Goal: Transaction & Acquisition: Purchase product/service

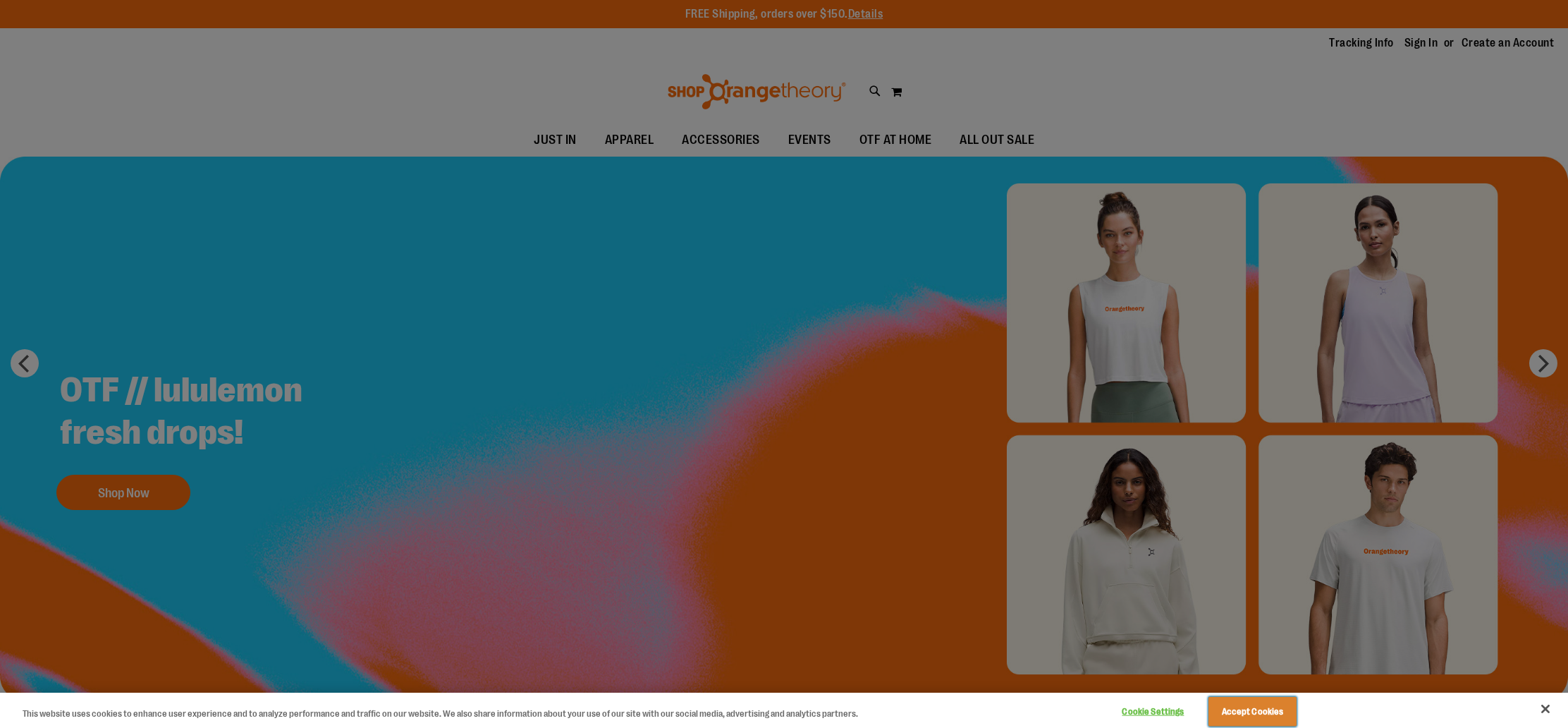
click at [1274, 718] on button "Accept Cookies" at bounding box center [1252, 712] width 88 height 29
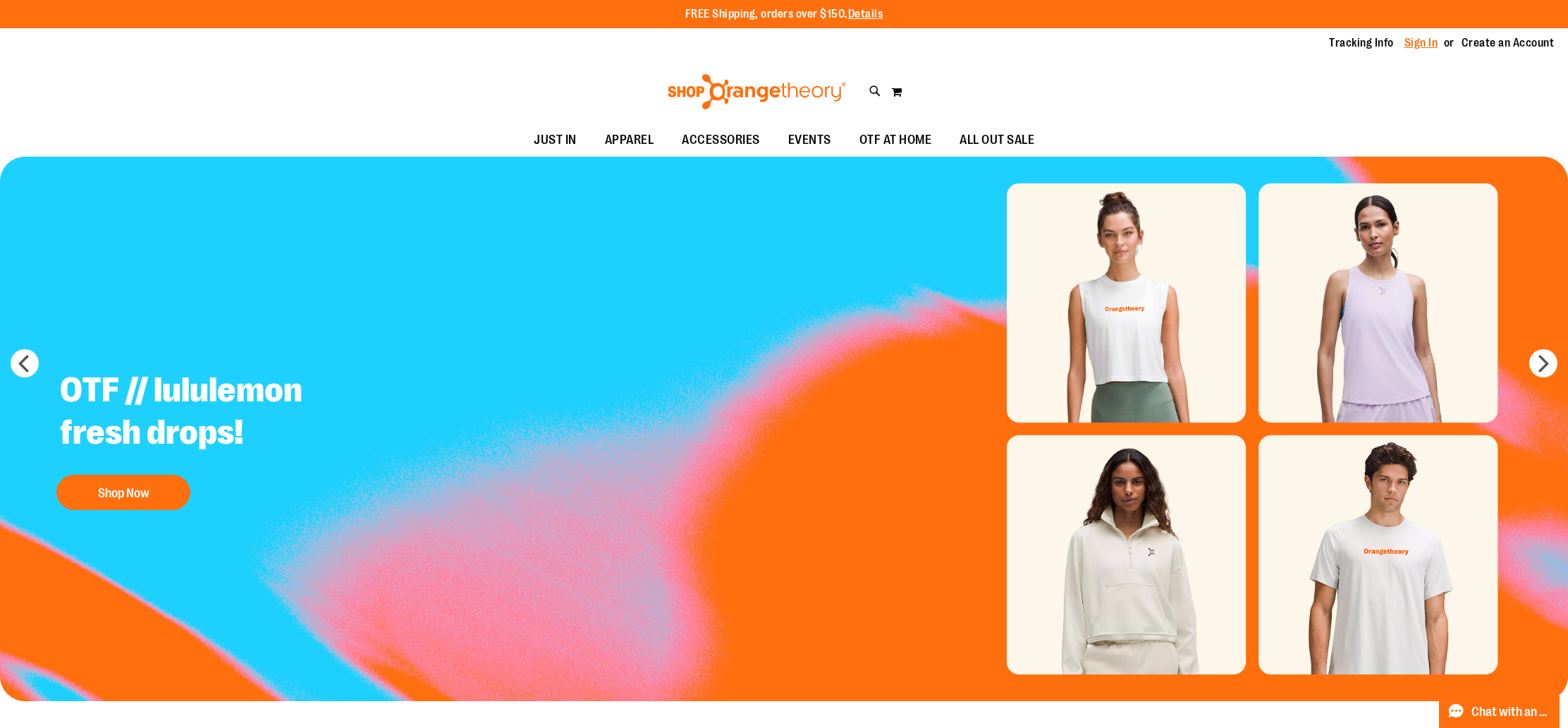
click at [1417, 42] on link "Sign In" at bounding box center [1421, 43] width 34 height 16
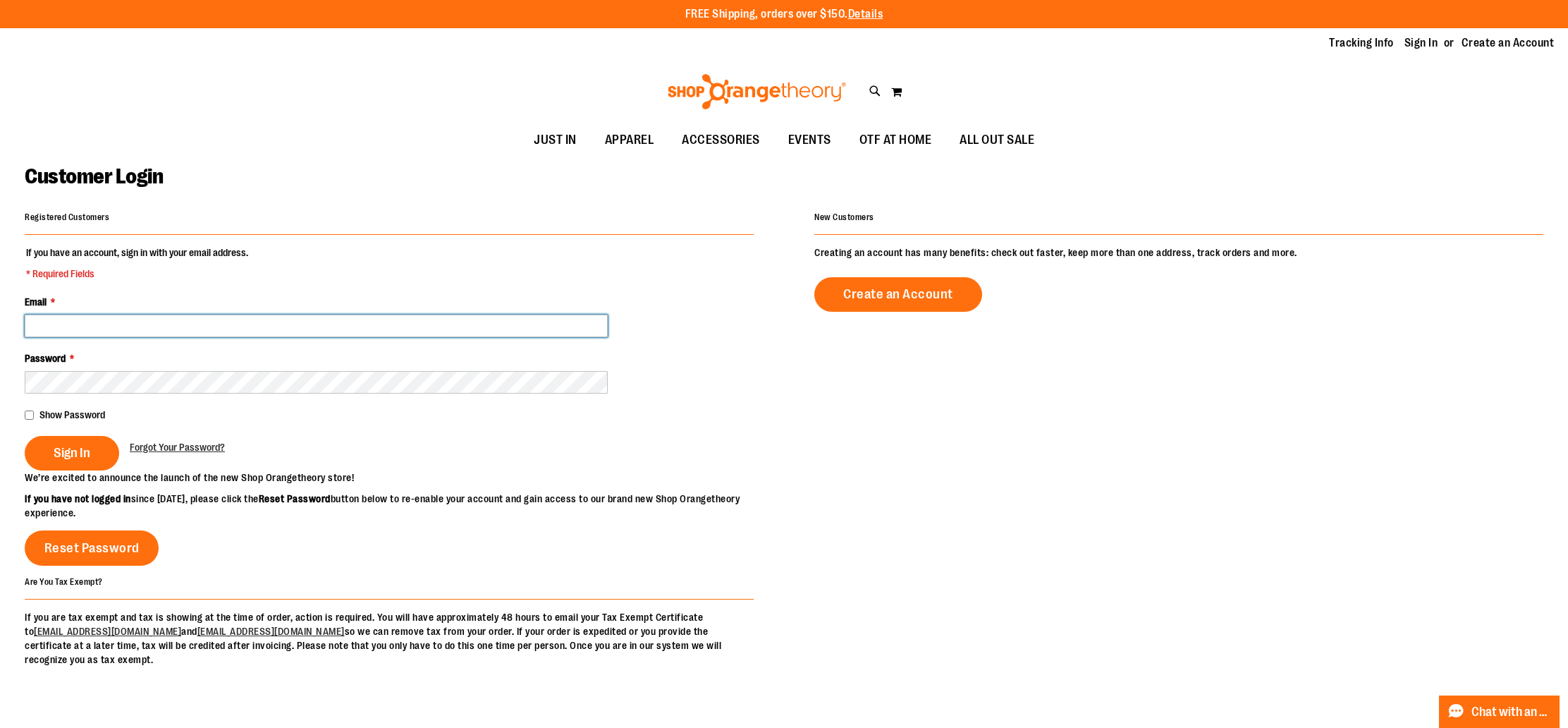
click at [266, 327] on input "Email *" at bounding box center [316, 326] width 583 height 22
type input "**********"
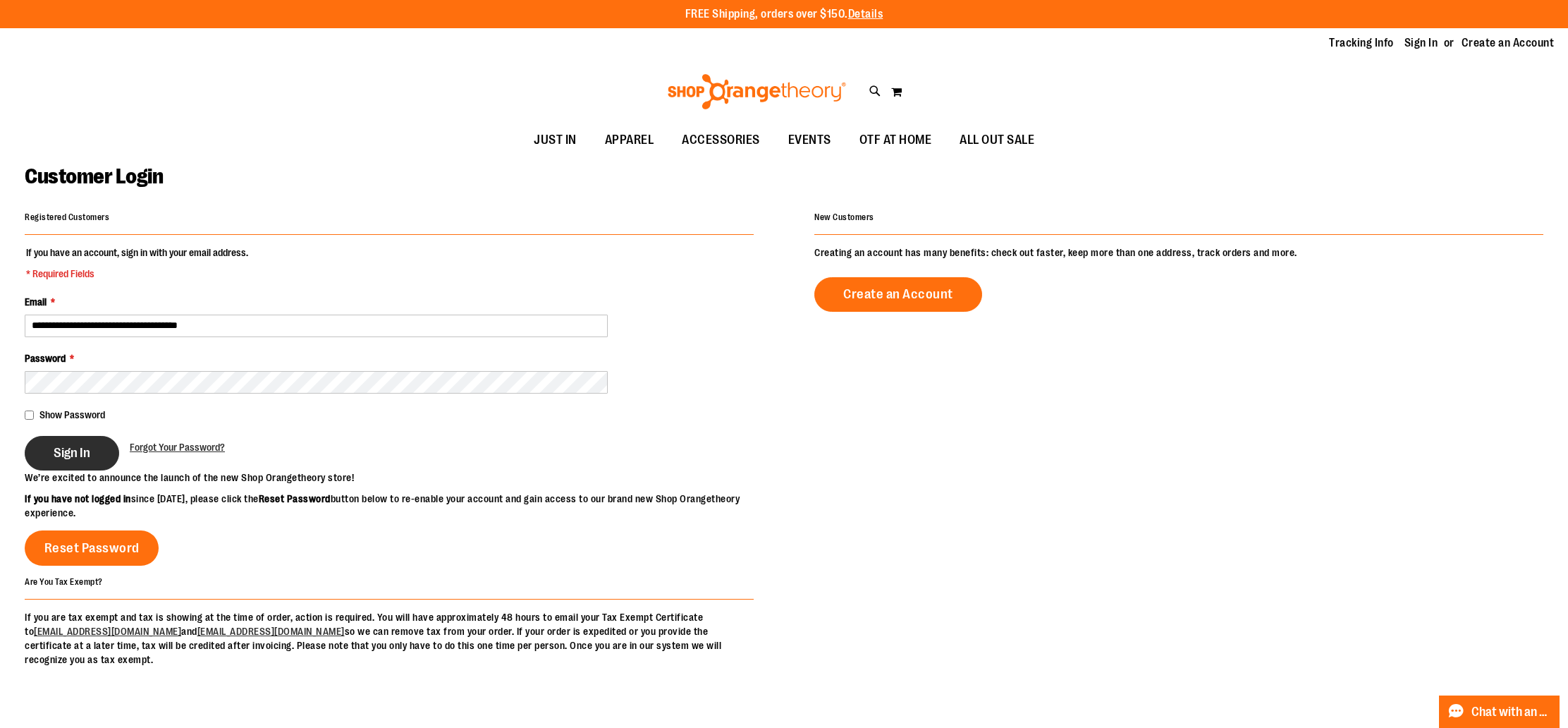
click at [102, 453] on button "Sign In" at bounding box center [72, 453] width 95 height 34
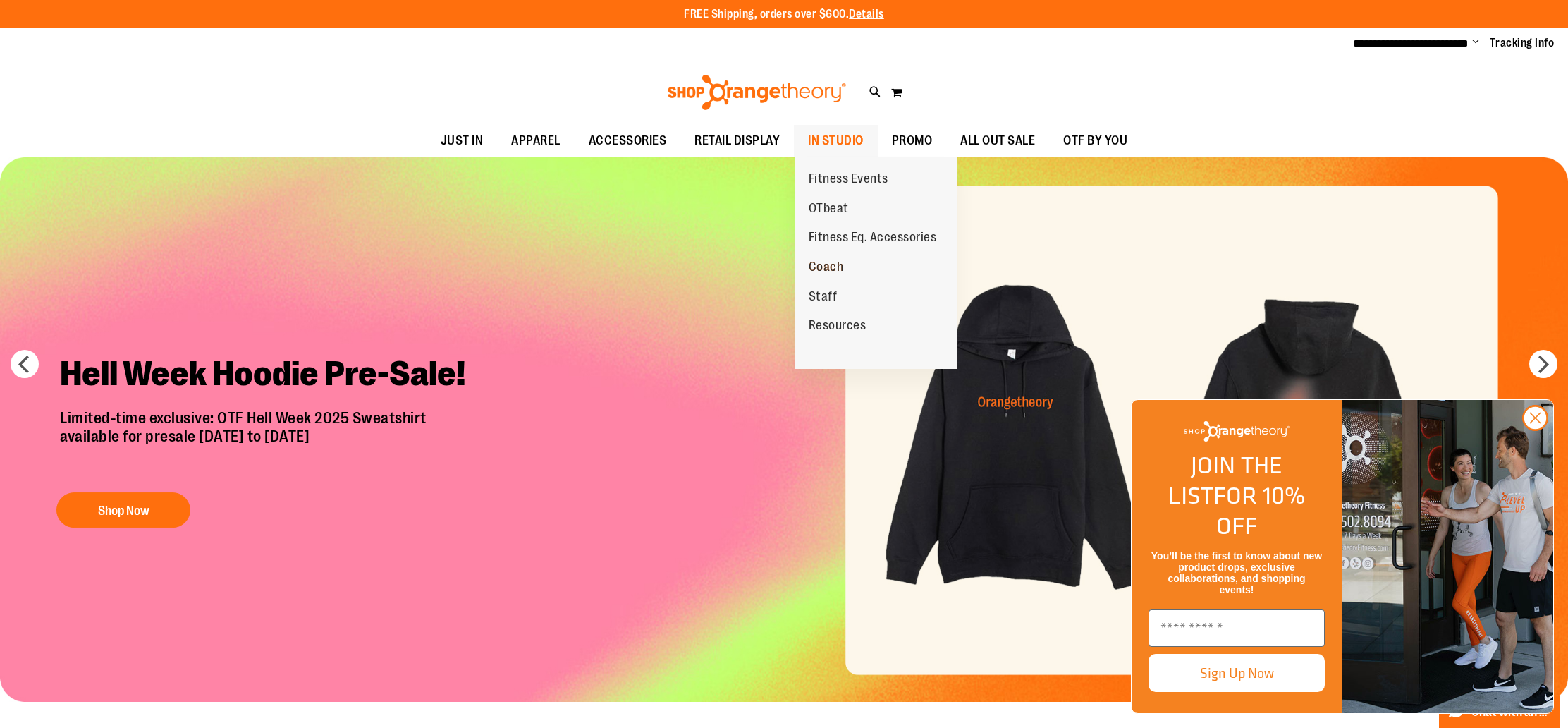
click at [827, 264] on span "Coach" at bounding box center [826, 268] width 35 height 17
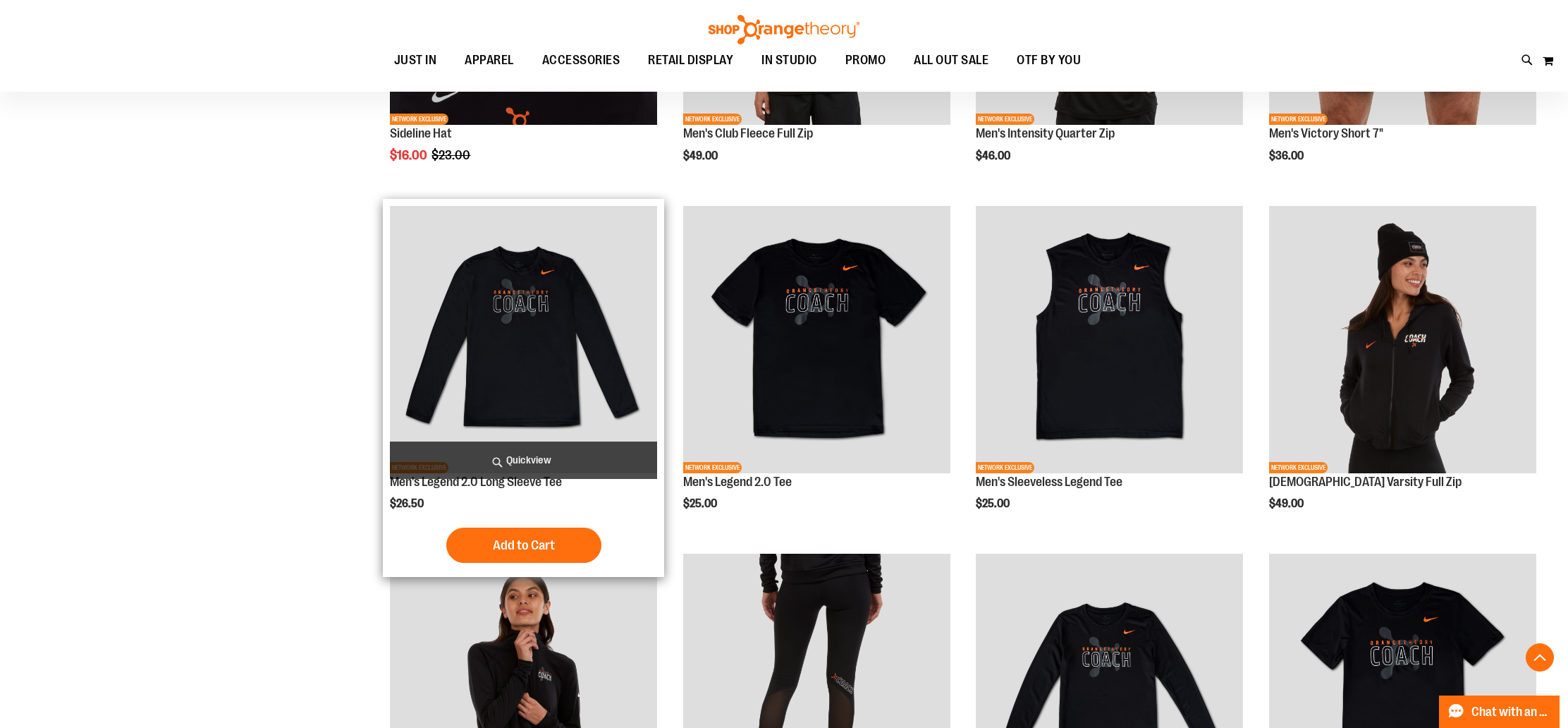
scroll to position [430, 0]
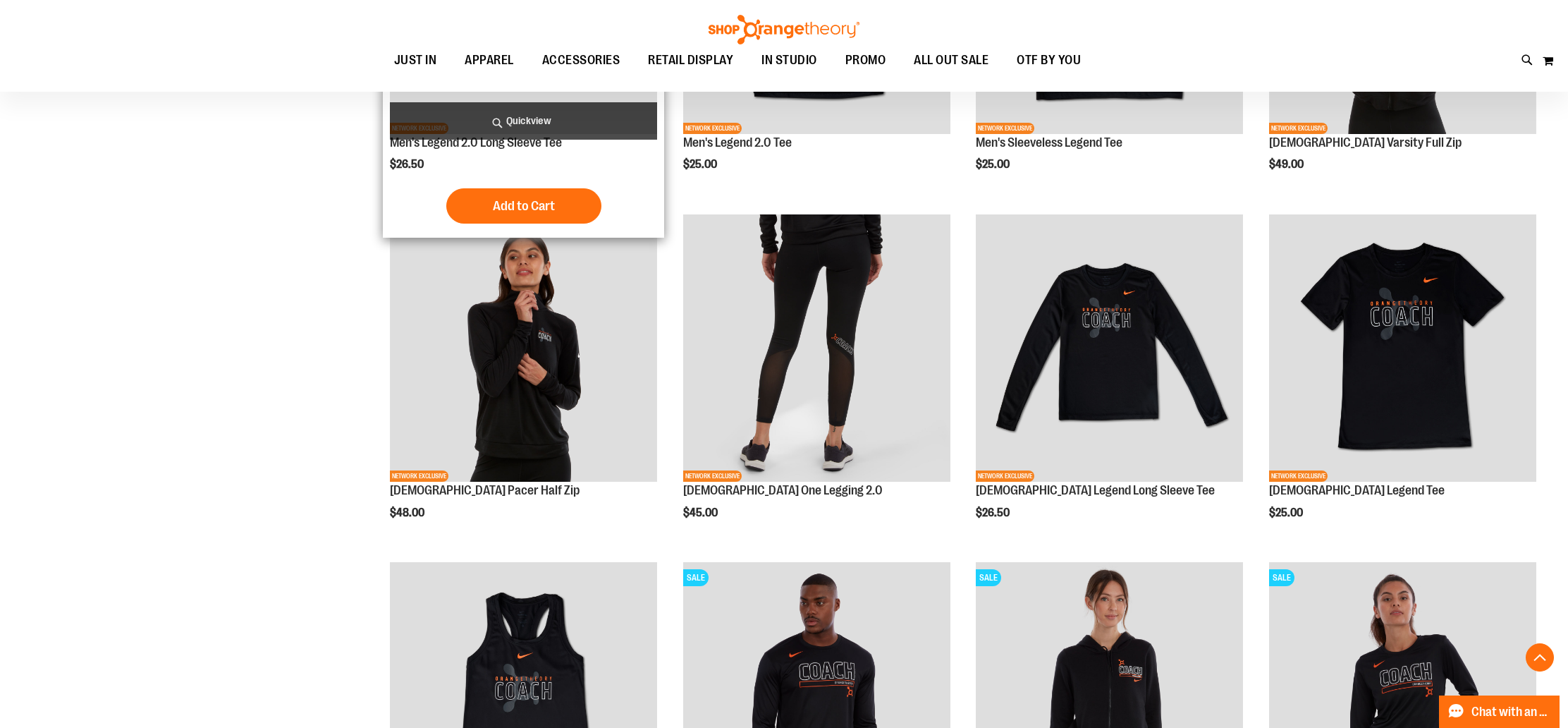
scroll to position [769, 0]
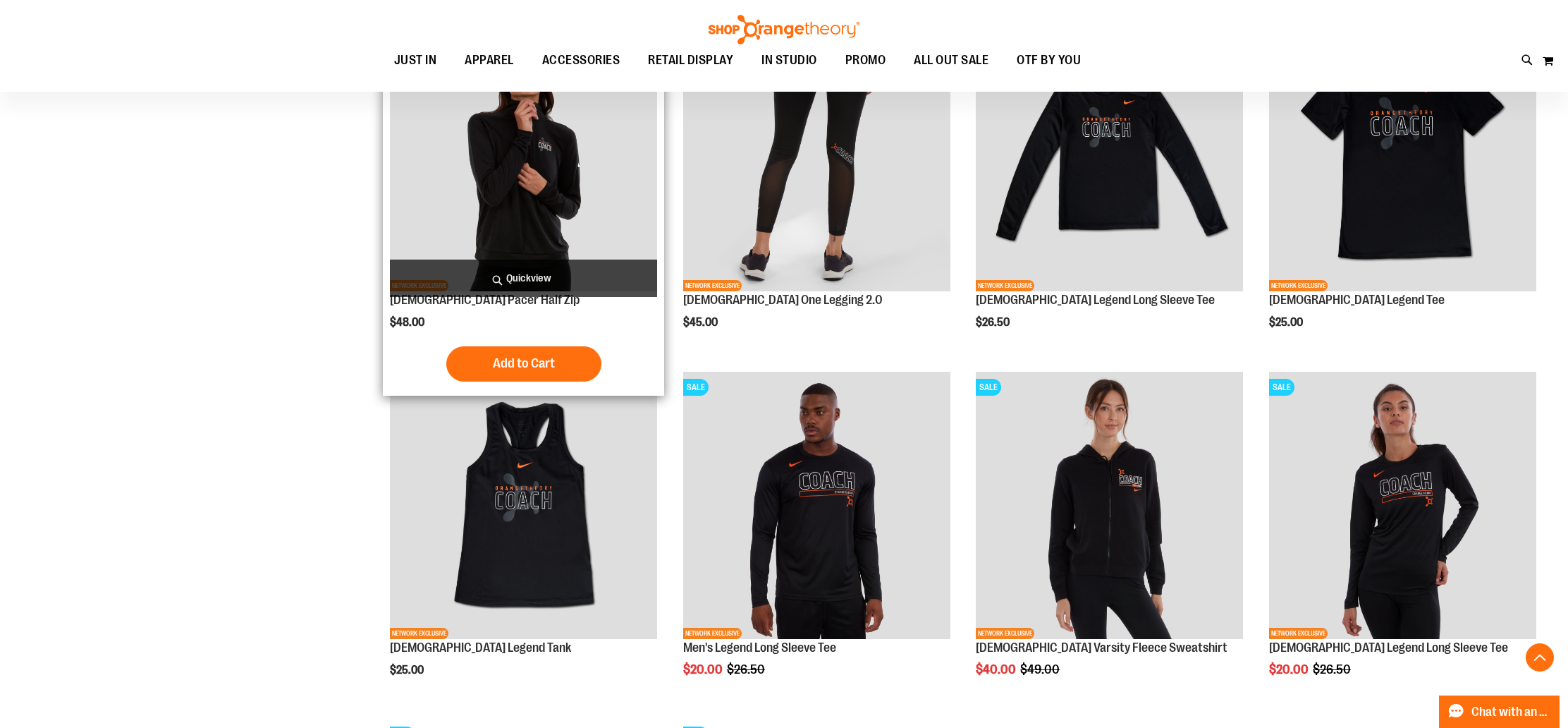
click at [660, 411] on ol "SALE NETWORK EXCLUSIVE Sideline Hat Special Price $16.00 Regular Price $23.00 Q…" at bounding box center [957, 190] width 1172 height 1739
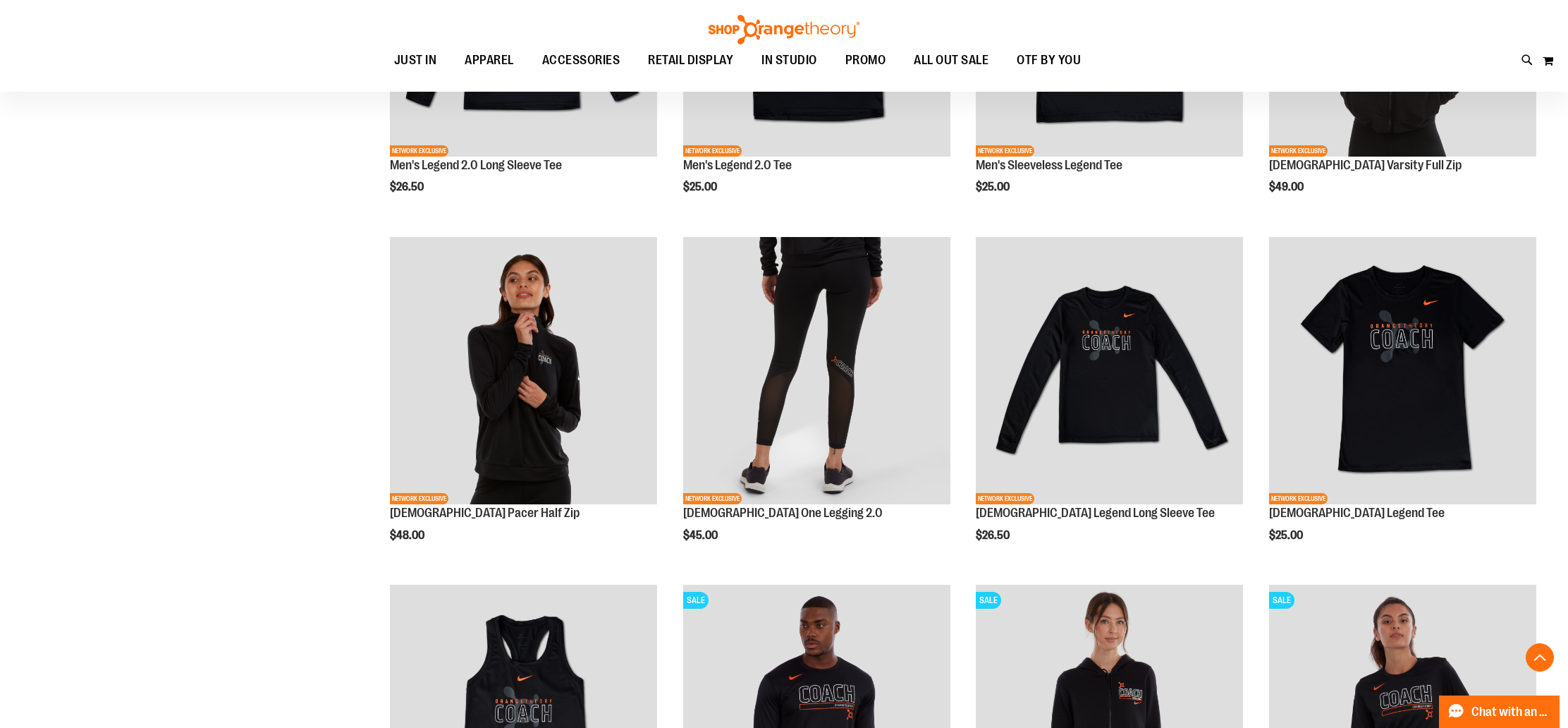
scroll to position [658, 0]
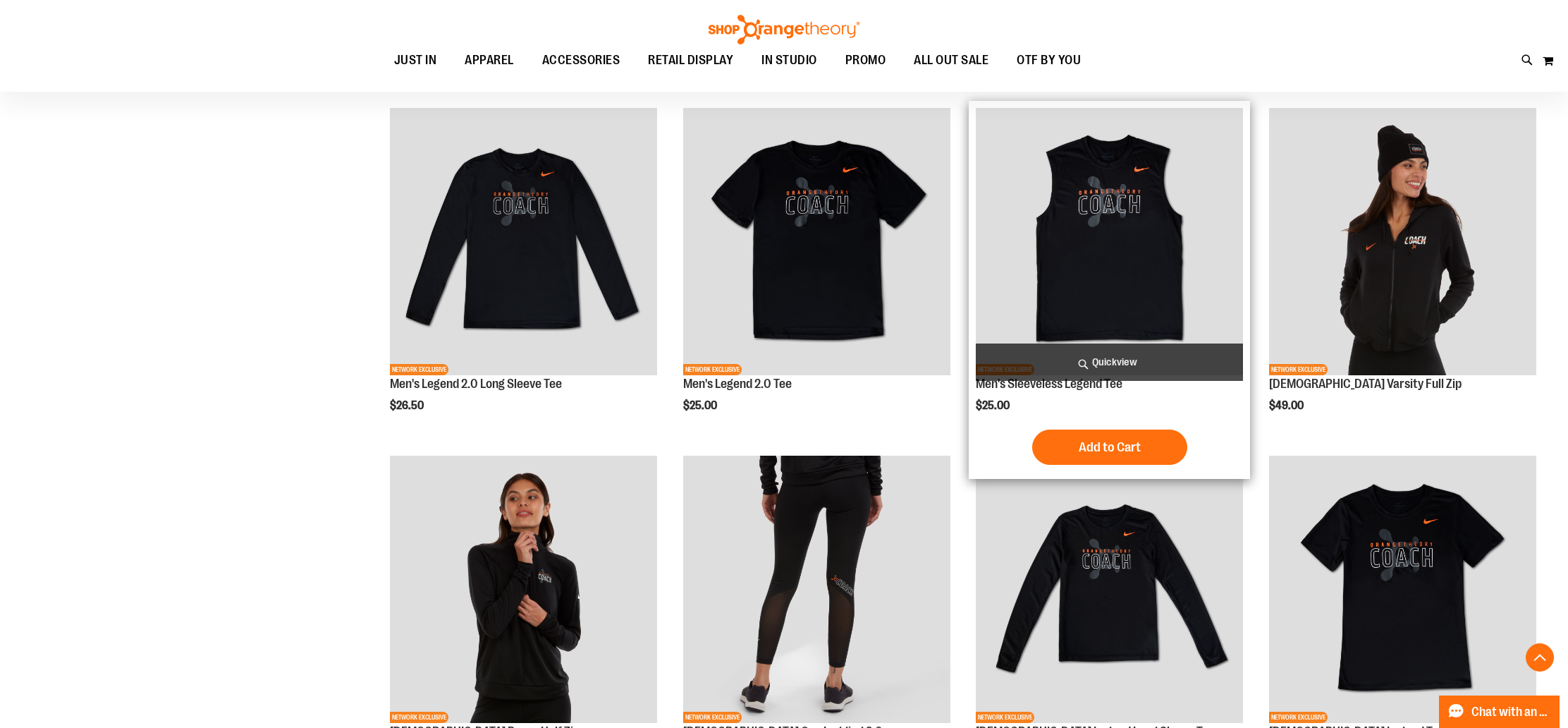
scroll to position [513, 0]
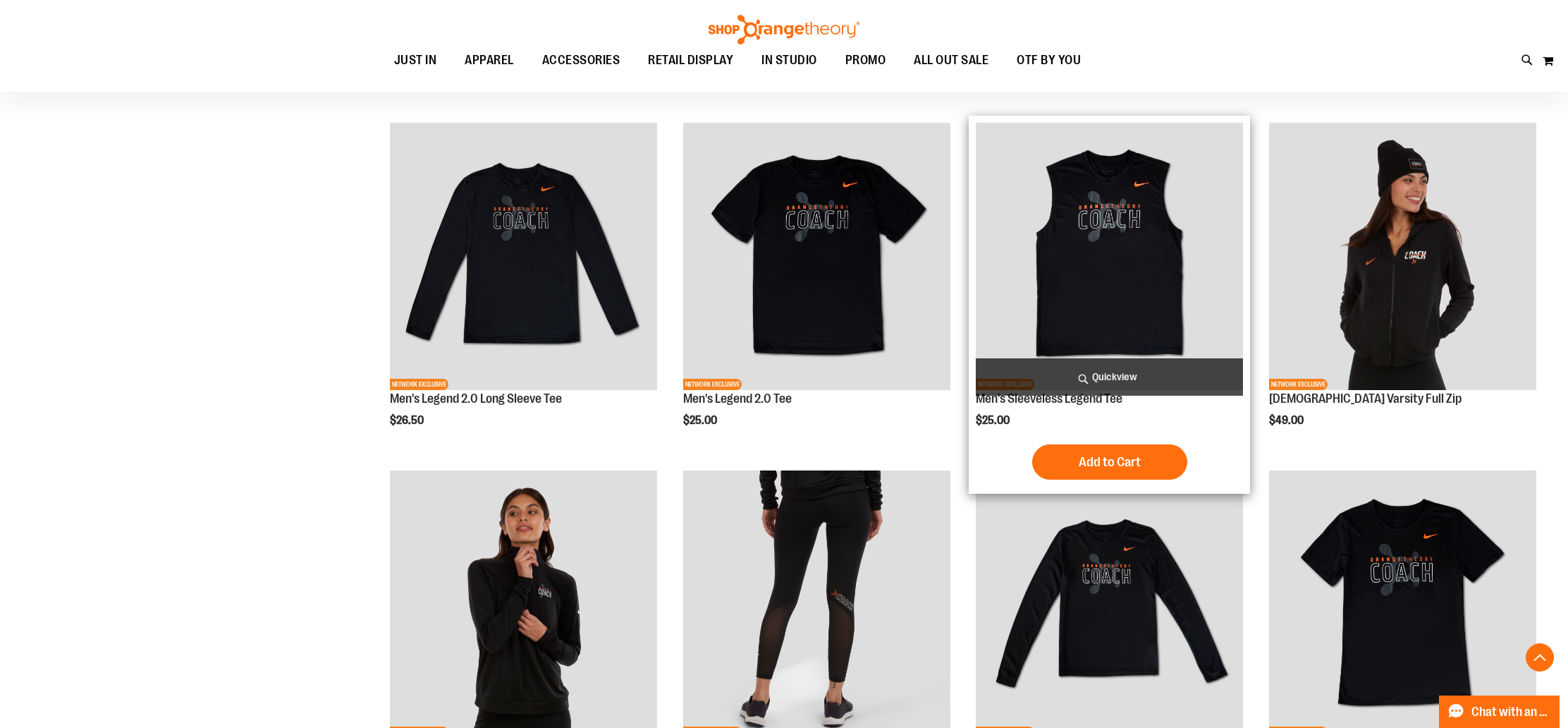
click at [1131, 211] on img "product" at bounding box center [1109, 256] width 267 height 267
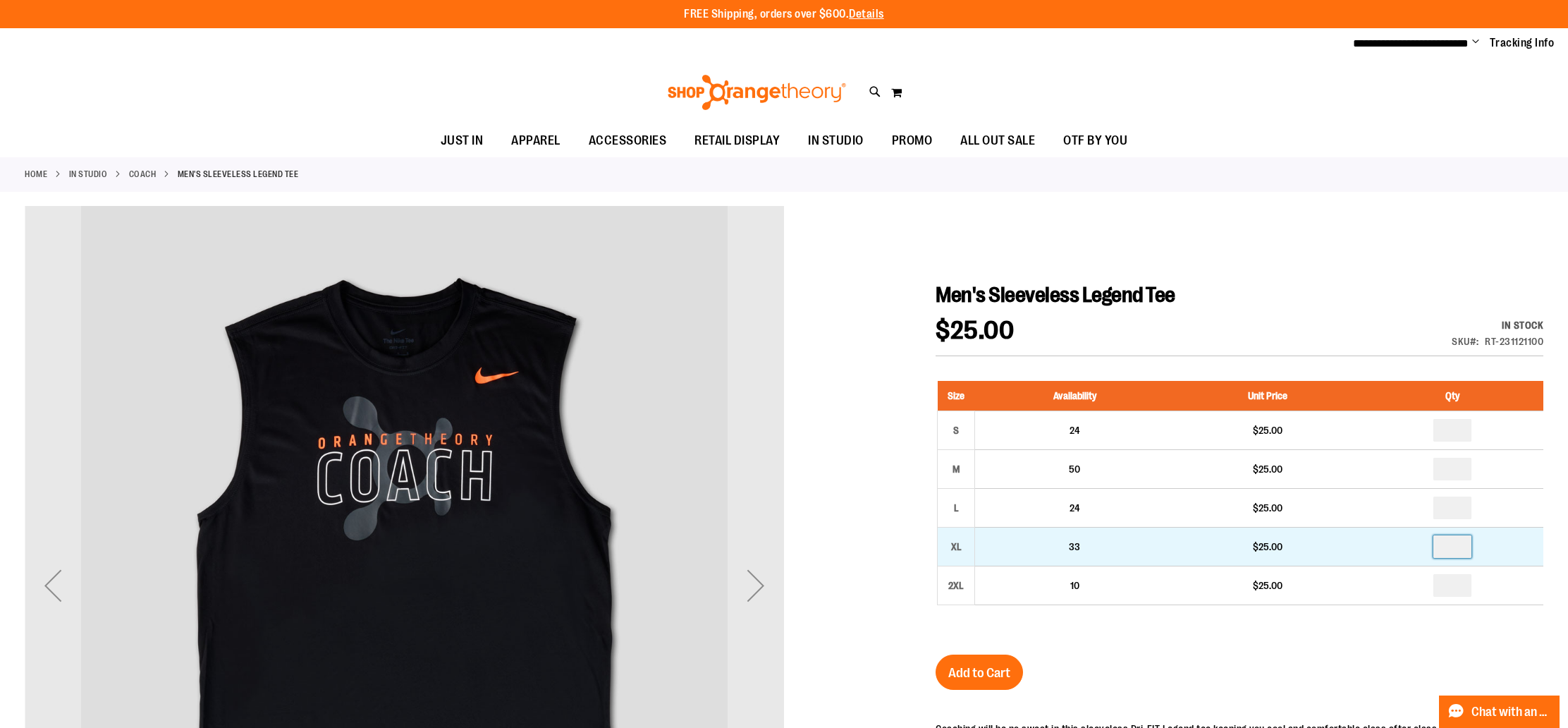
click at [1470, 549] on input "number" at bounding box center [1452, 546] width 38 height 22
type input "*"
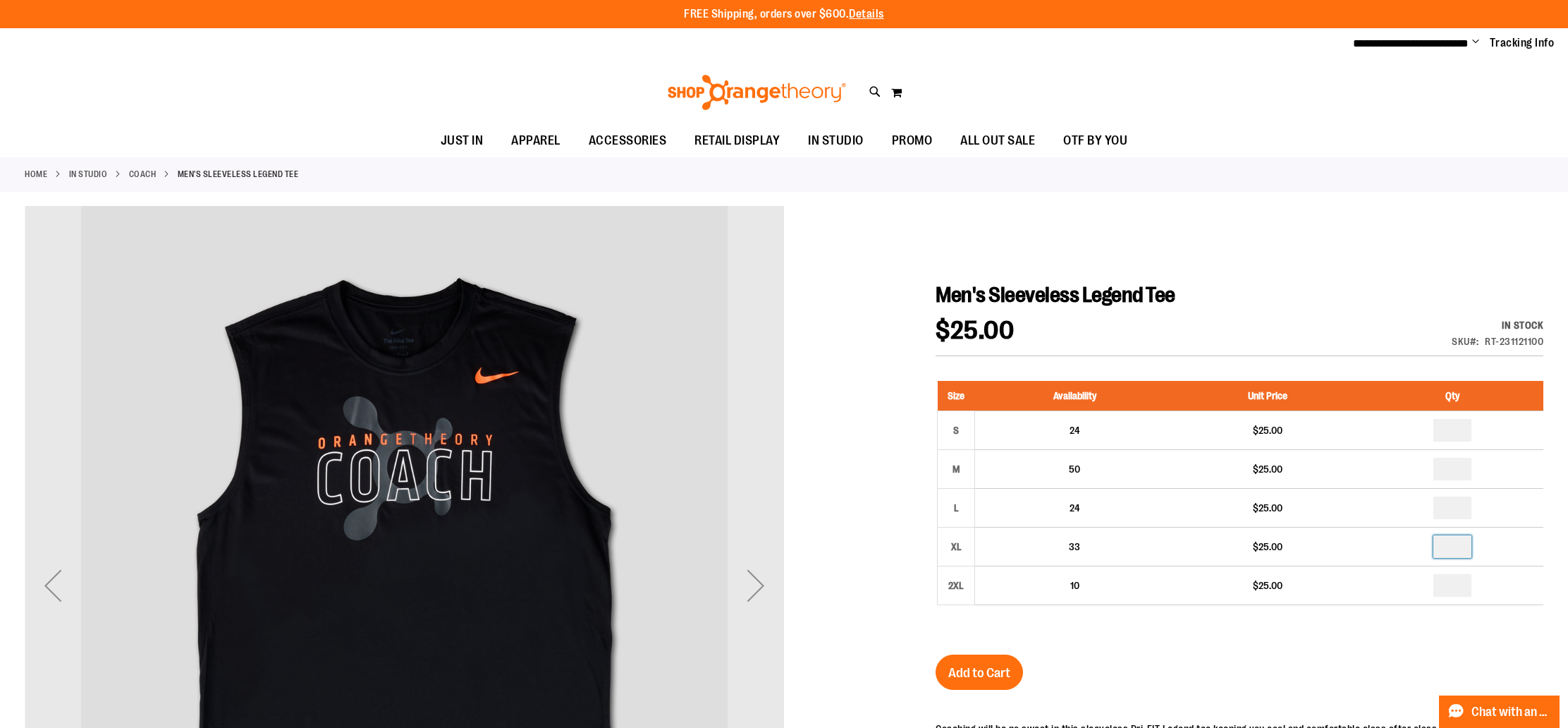
drag, startPoint x: 1130, startPoint y: 656, endPoint x: 1072, endPoint y: 671, distance: 59.9
click at [1130, 656] on div "Men's Sleeveless Legend Tee $25.00 In stock Only %1 left SKU RT-231121100 Size …" at bounding box center [1239, 643] width 608 height 722
click at [971, 668] on span "Add to Cart" at bounding box center [979, 673] width 62 height 16
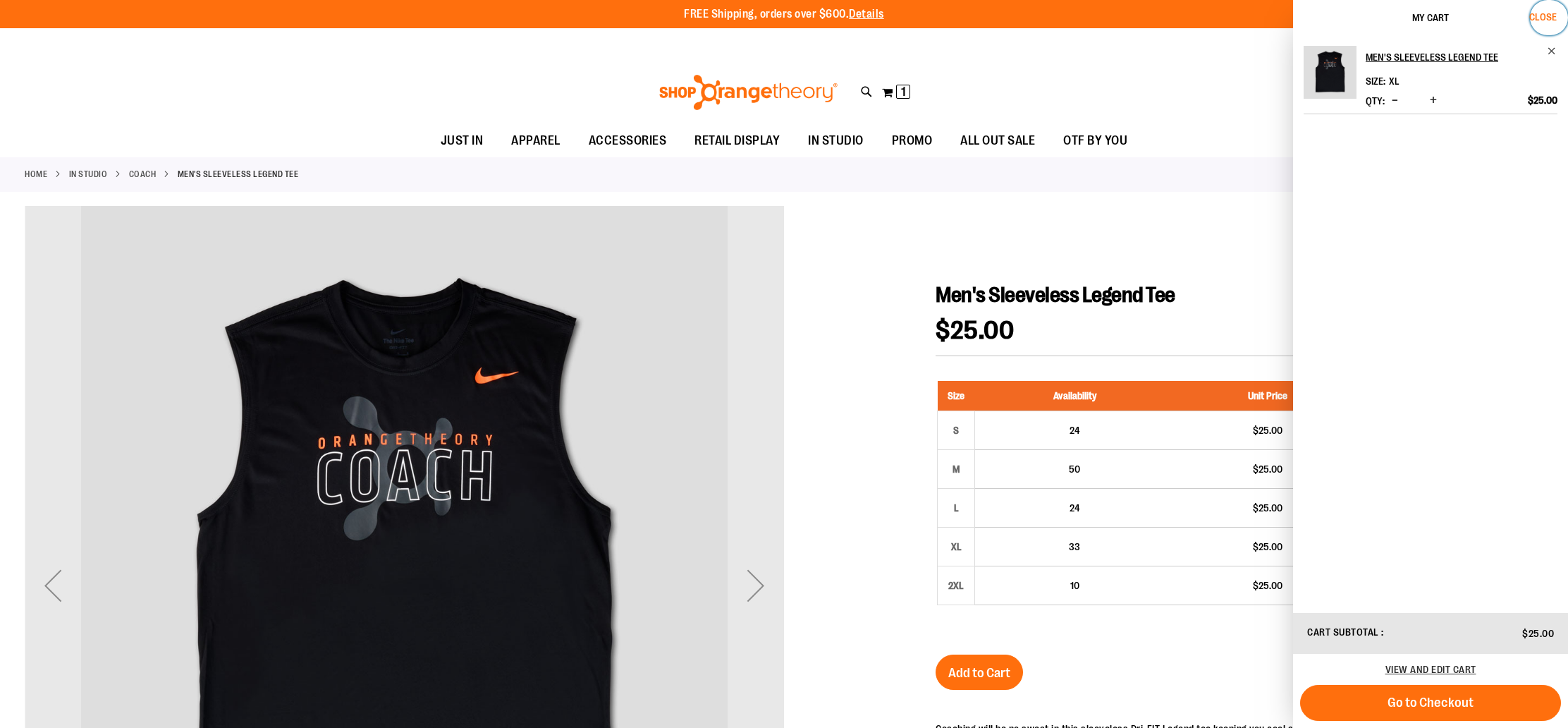
click at [1555, 17] on span "Close" at bounding box center [1543, 16] width 28 height 11
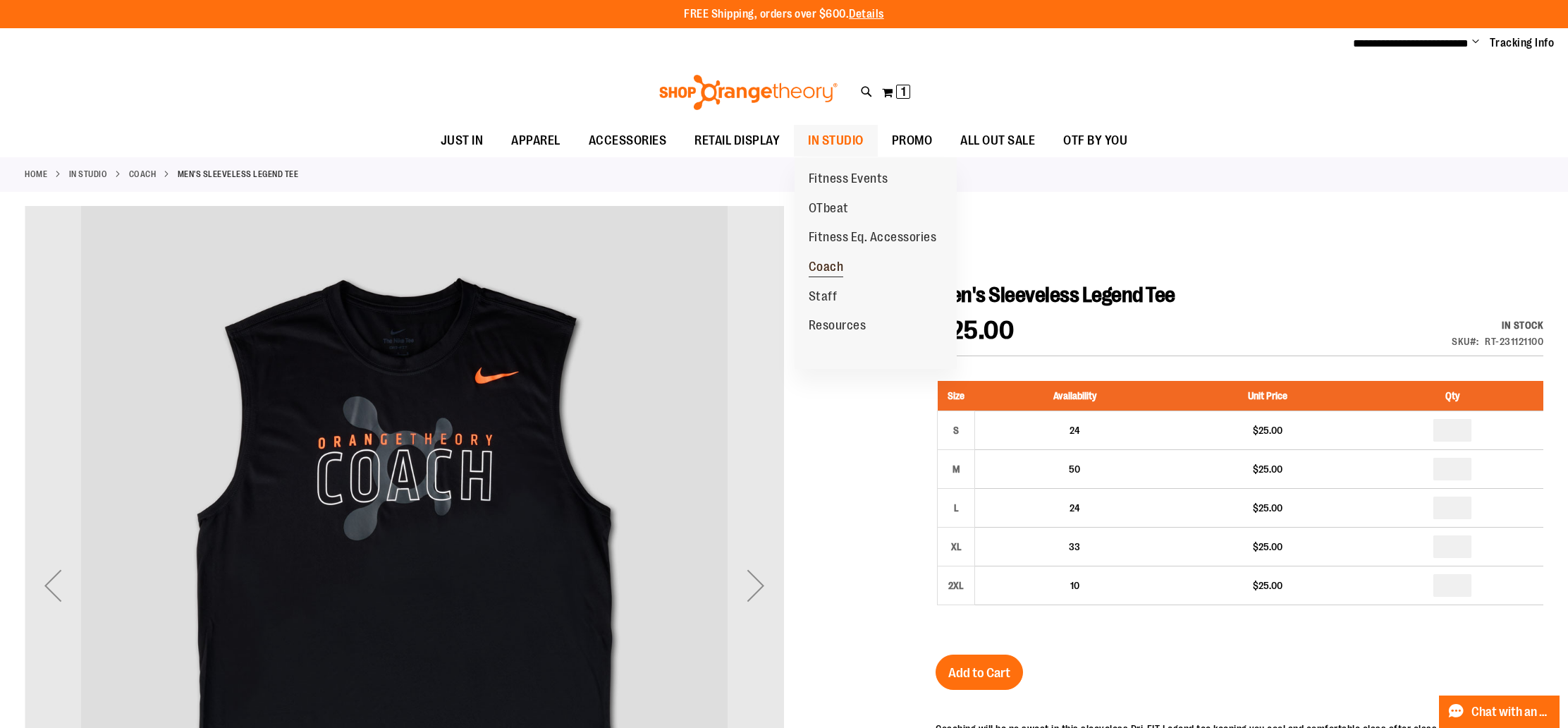
click at [833, 267] on span "Coach" at bounding box center [826, 268] width 35 height 17
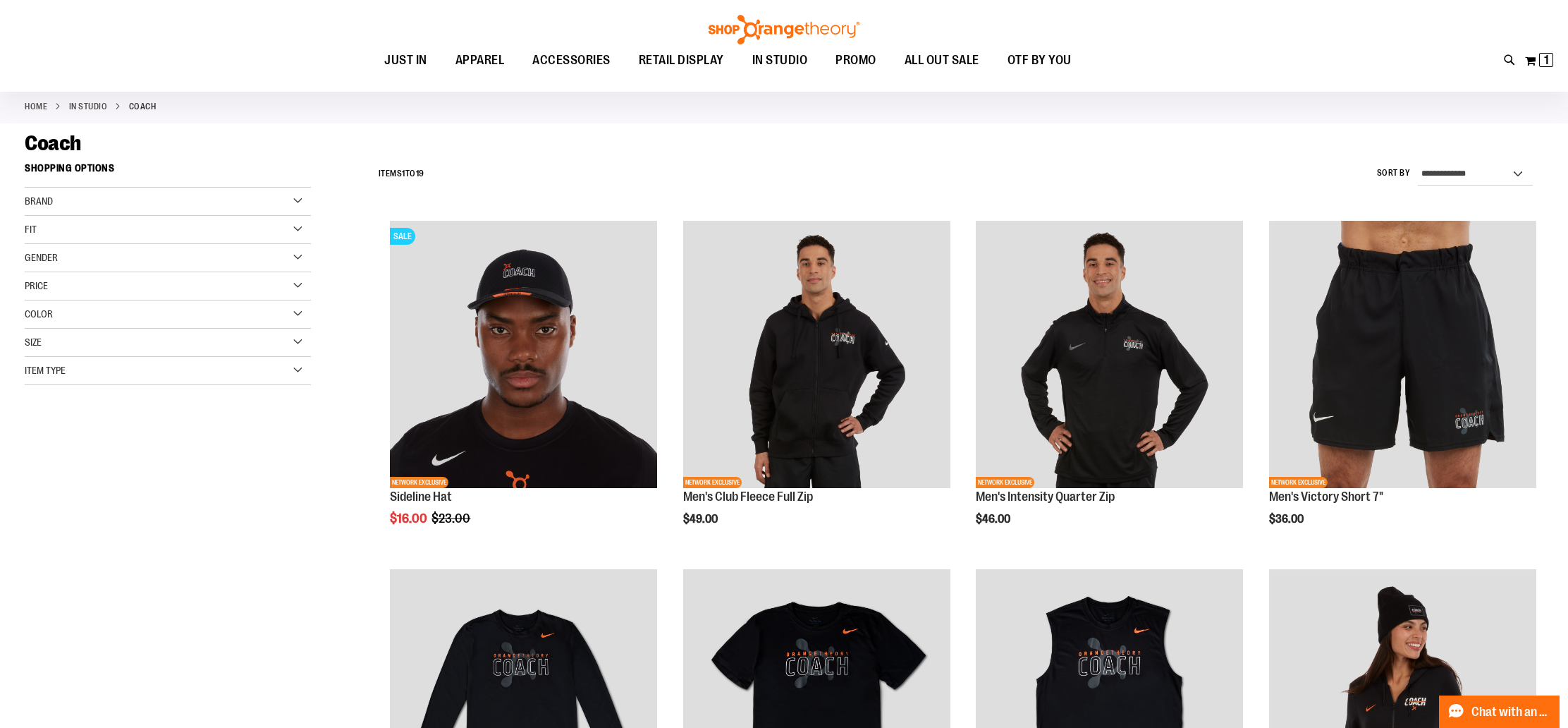
scroll to position [89, 0]
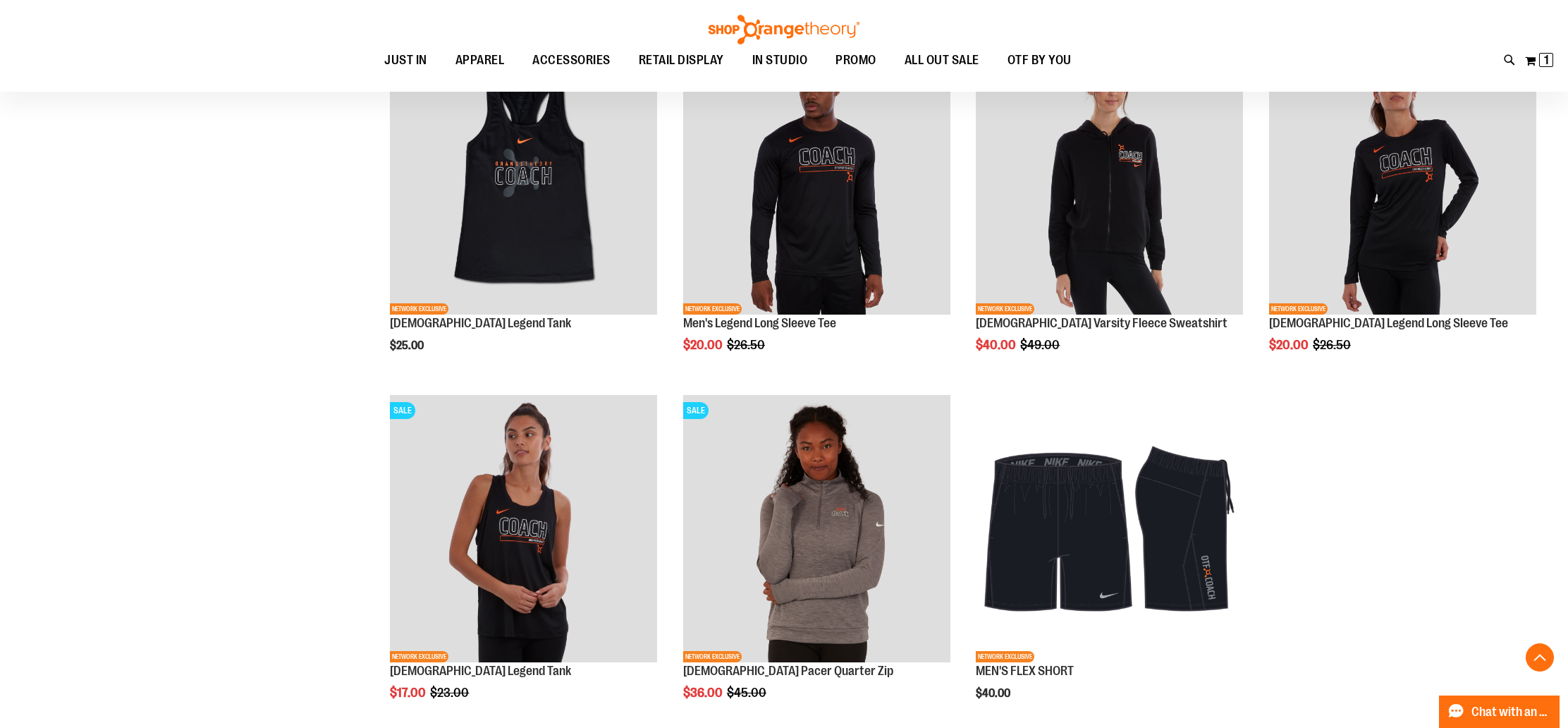
scroll to position [1286, 0]
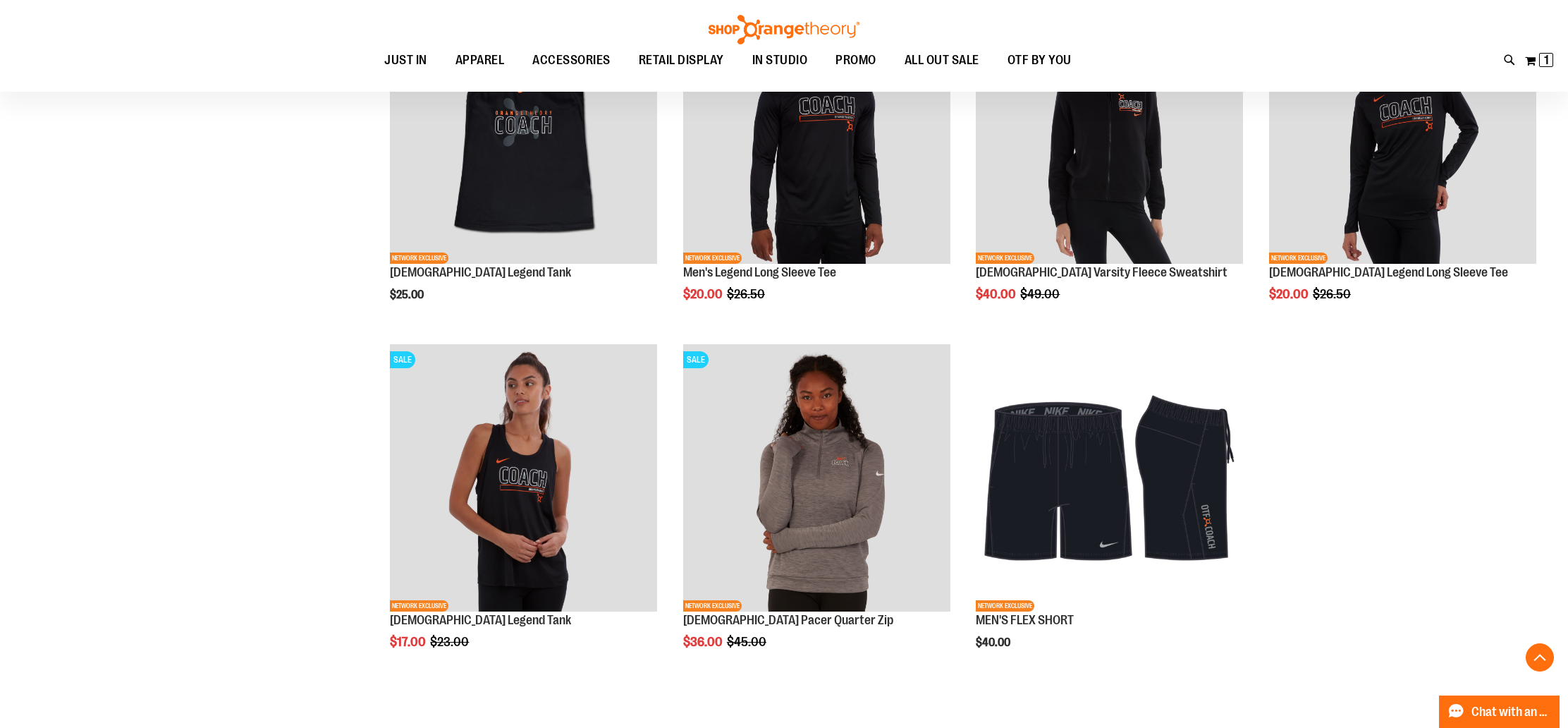
scroll to position [1379, 0]
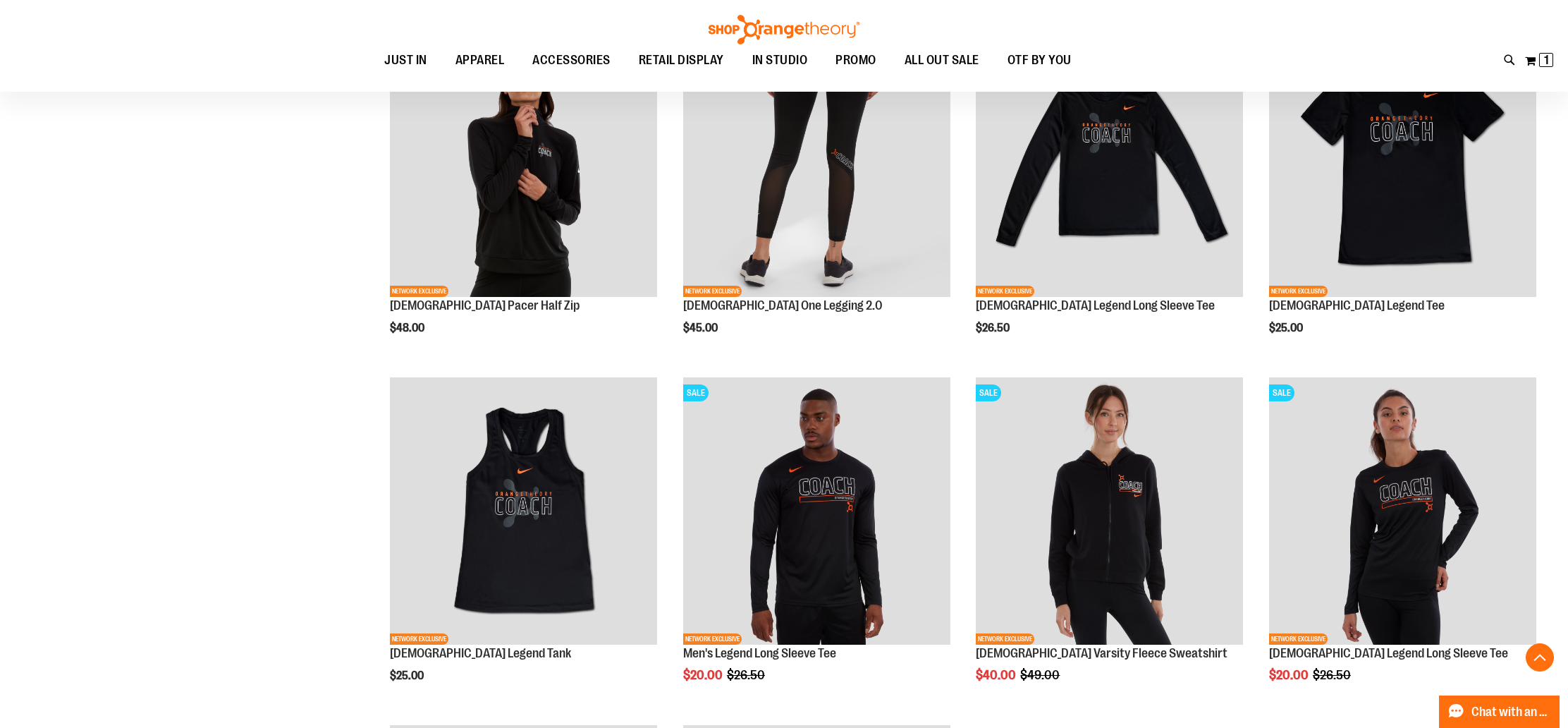
scroll to position [931, 0]
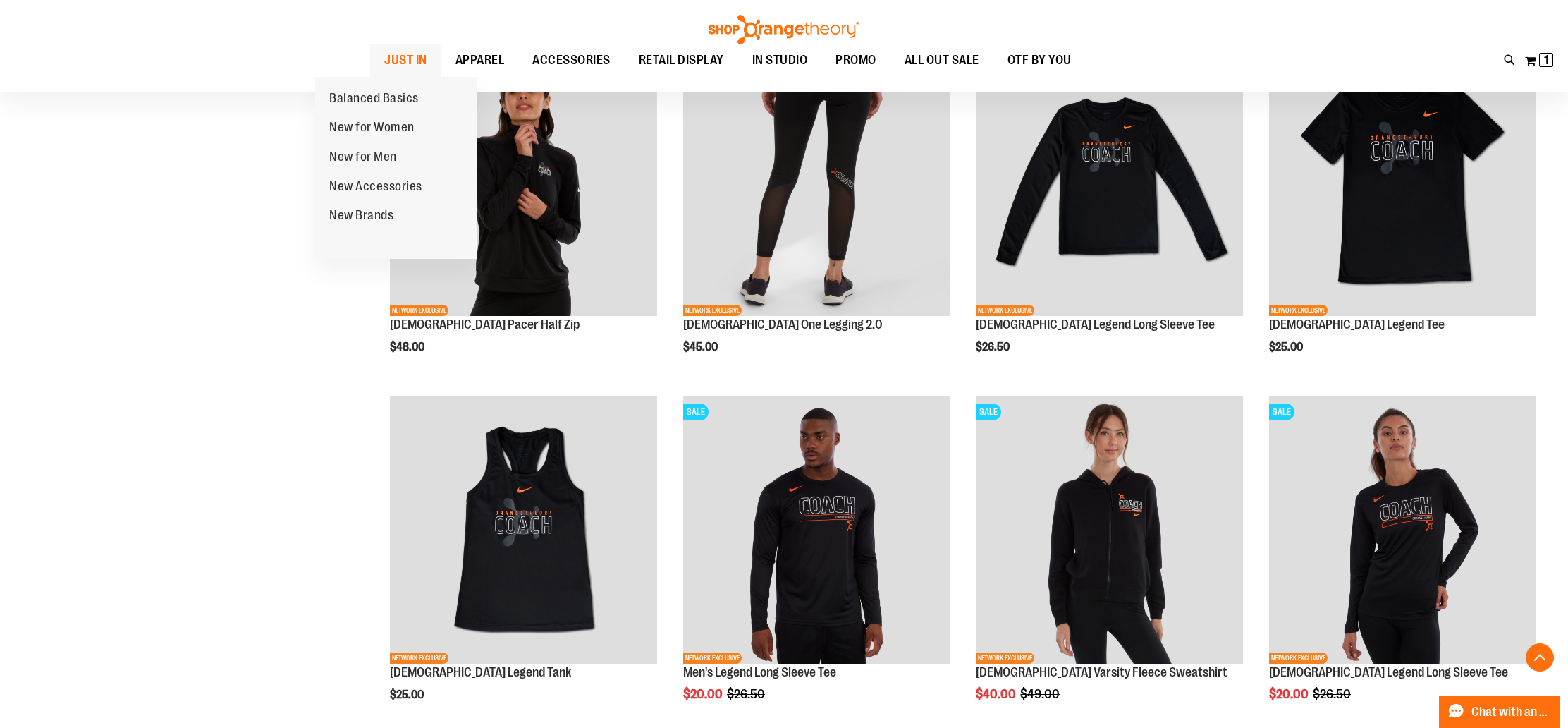
click at [384, 65] on span "JUST IN" at bounding box center [406, 60] width 43 height 32
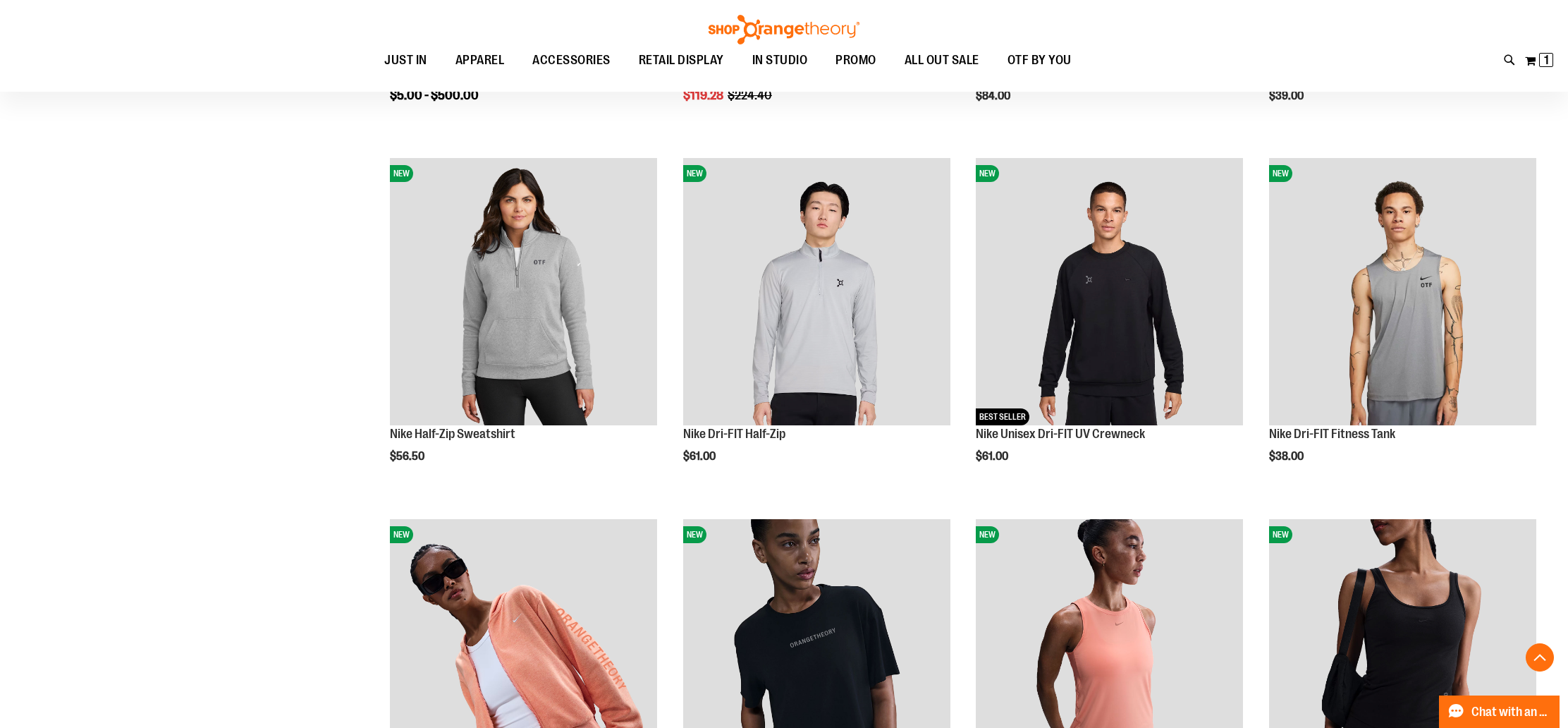
scroll to position [850, 0]
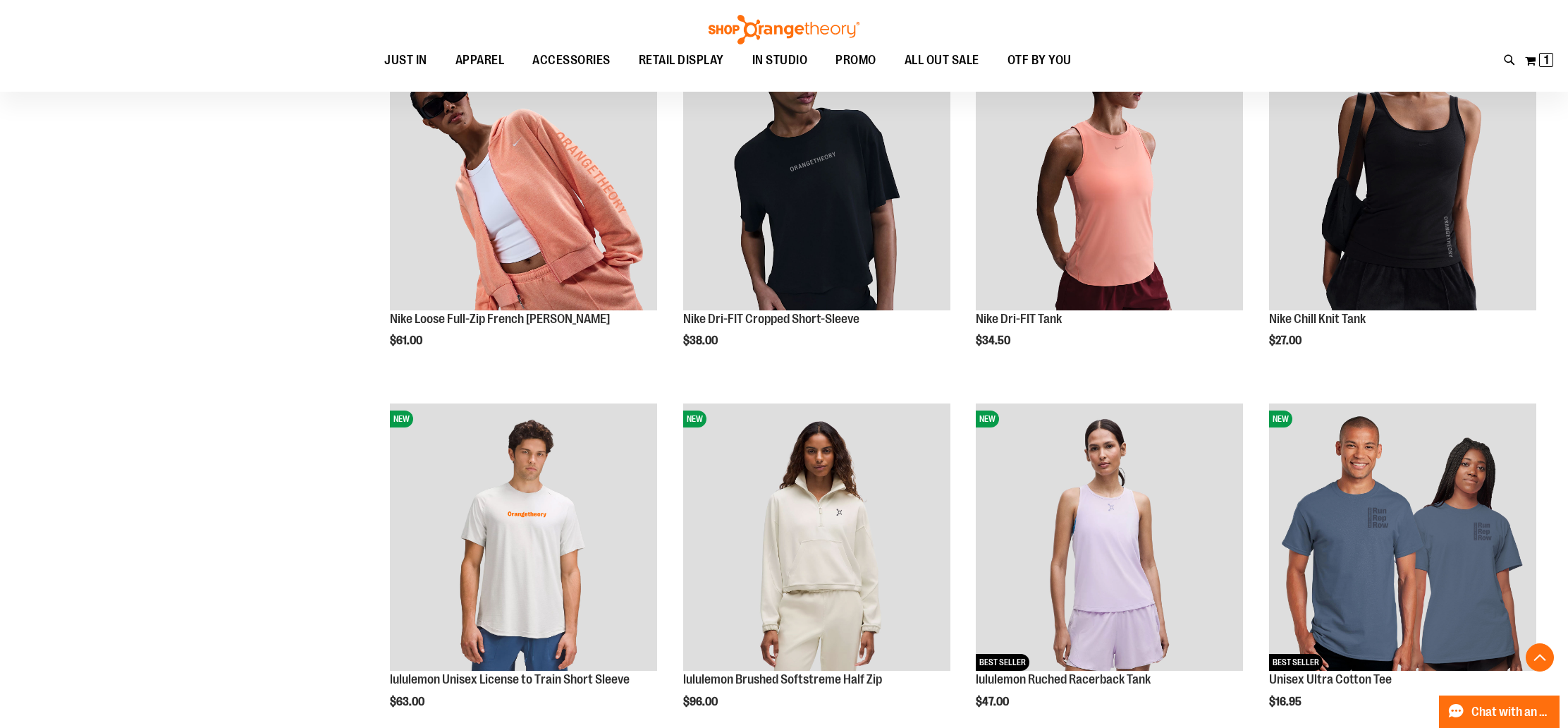
scroll to position [1328, 0]
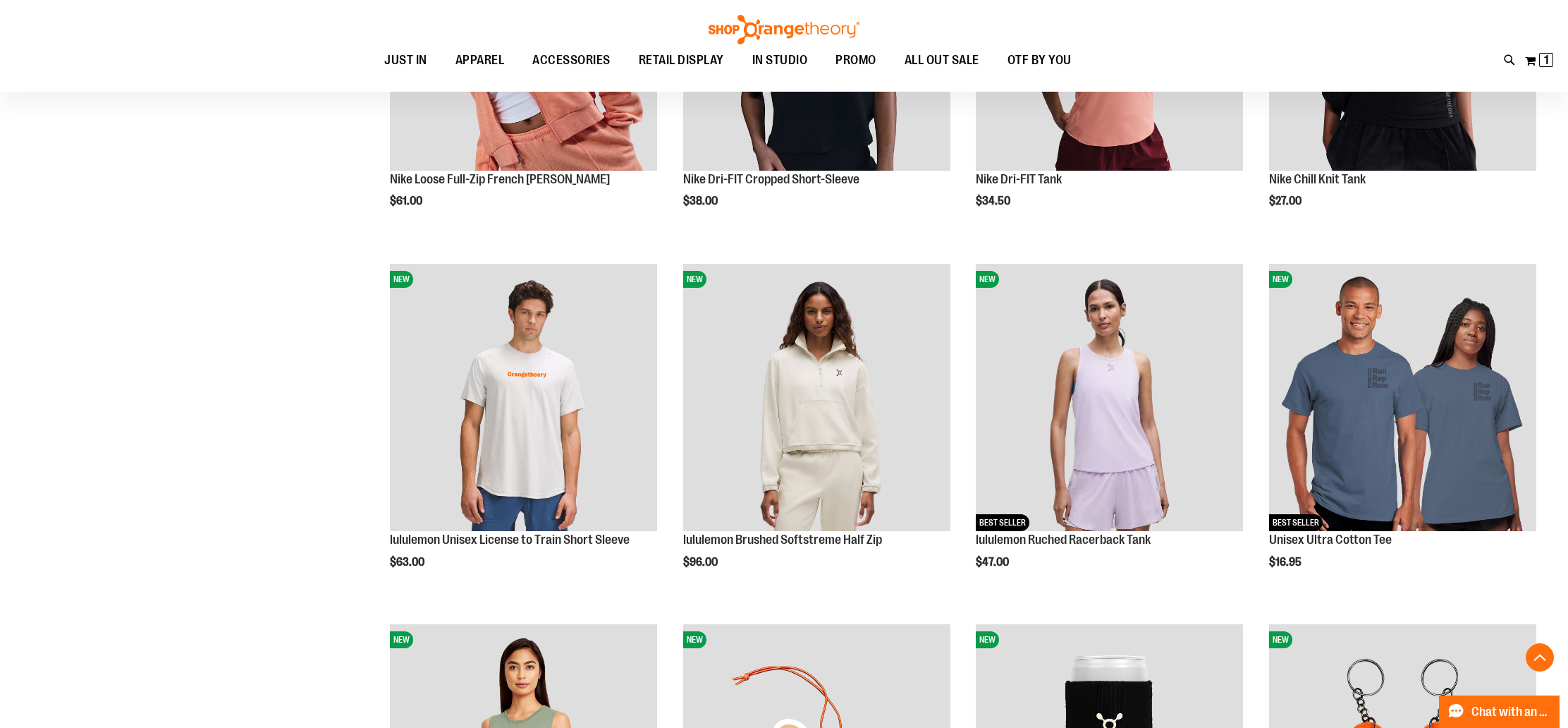
scroll to position [1471, 0]
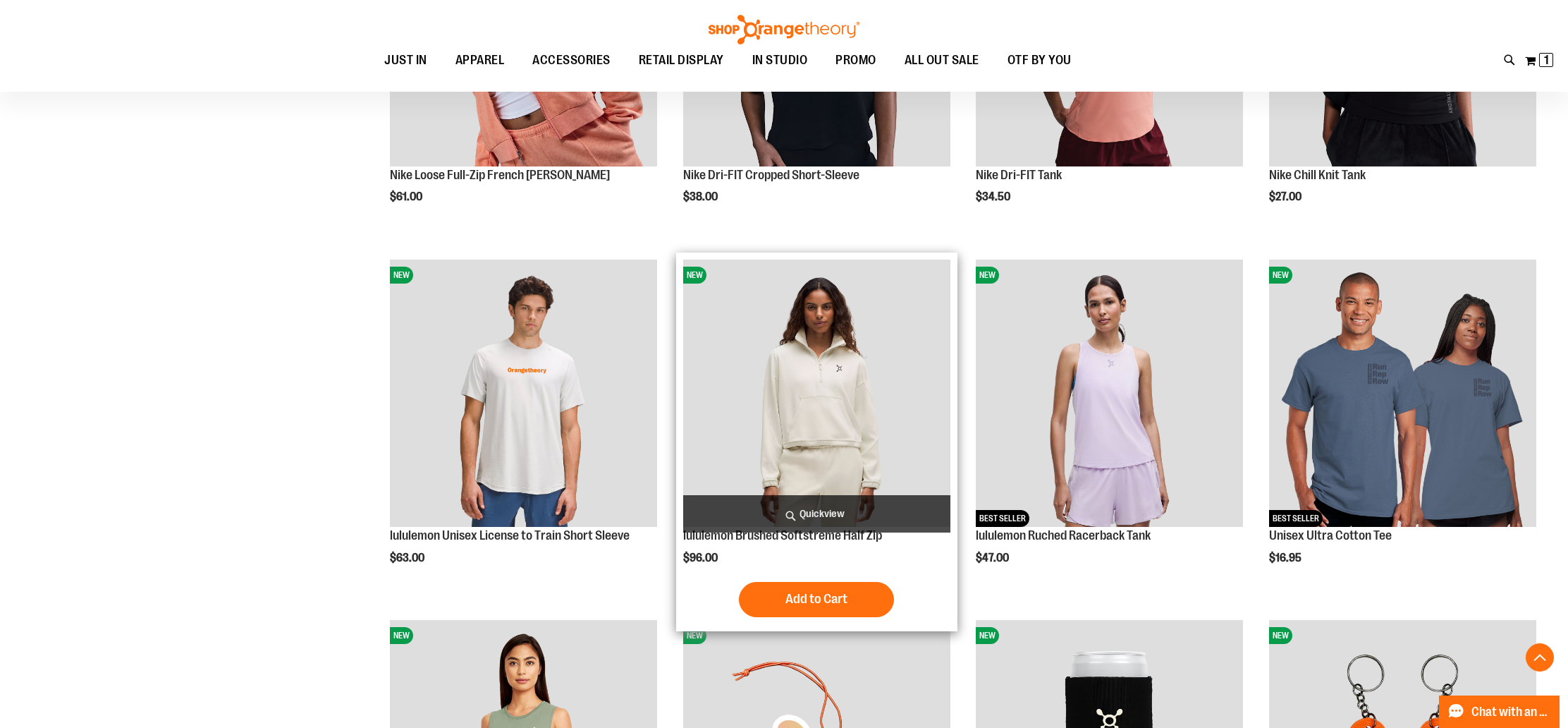
click at [874, 410] on img "product" at bounding box center [816, 393] width 267 height 267
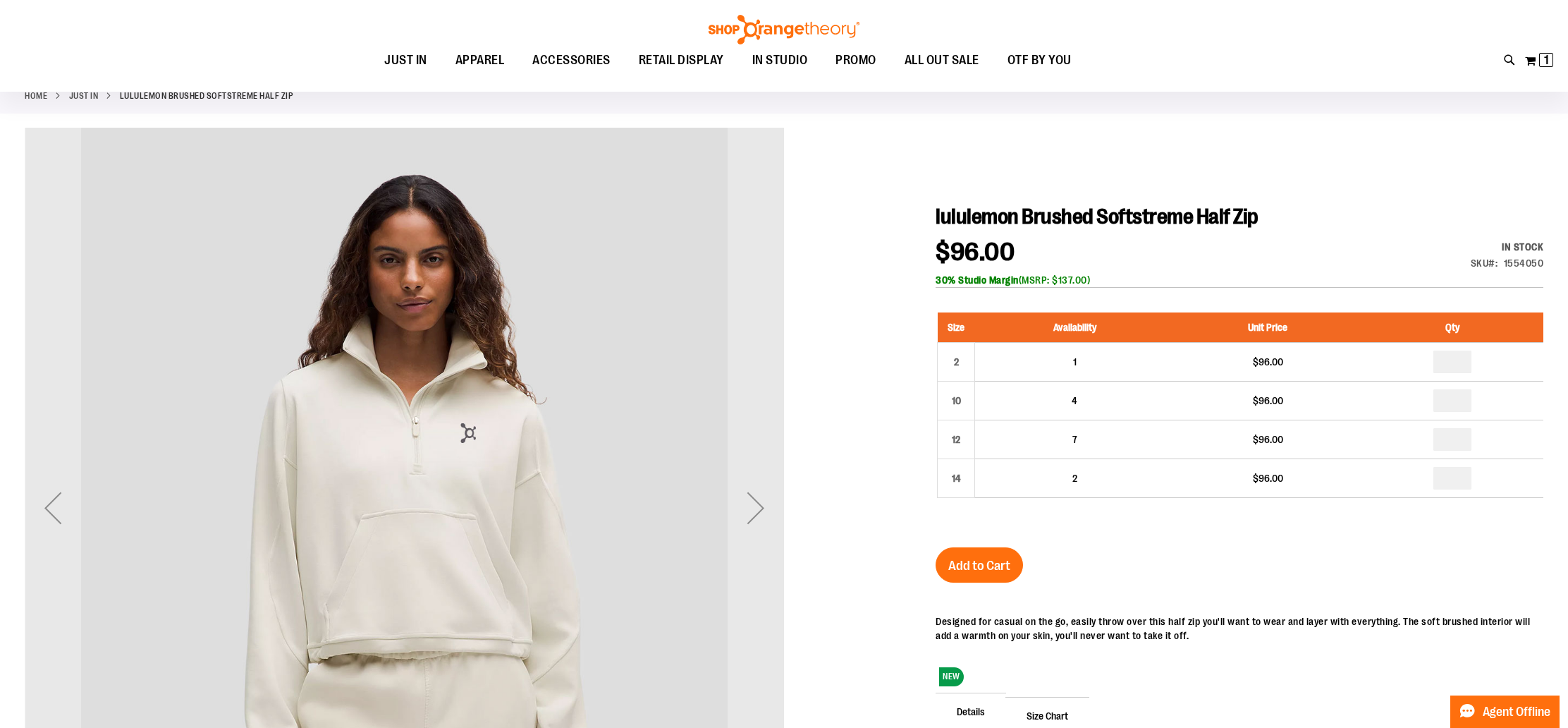
scroll to position [82, 0]
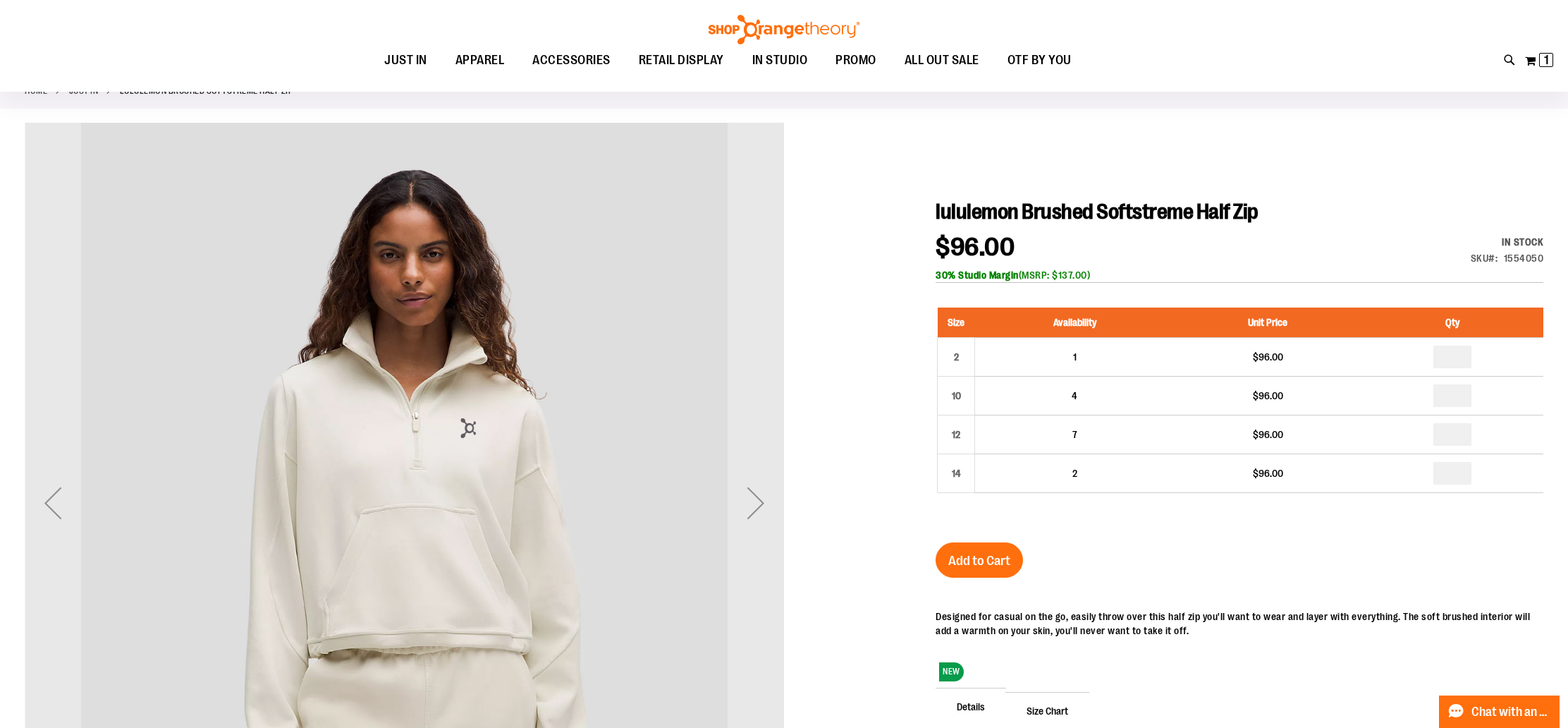
drag, startPoint x: 1080, startPoint y: 274, endPoint x: 1118, endPoint y: 277, distance: 38.1
click at [1118, 277] on div "30% Studio Margin (MSRP: $137.00)" at bounding box center [1239, 275] width 608 height 14
click at [1119, 277] on div "30% Studio Margin (MSRP: $137.00)" at bounding box center [1239, 275] width 608 height 14
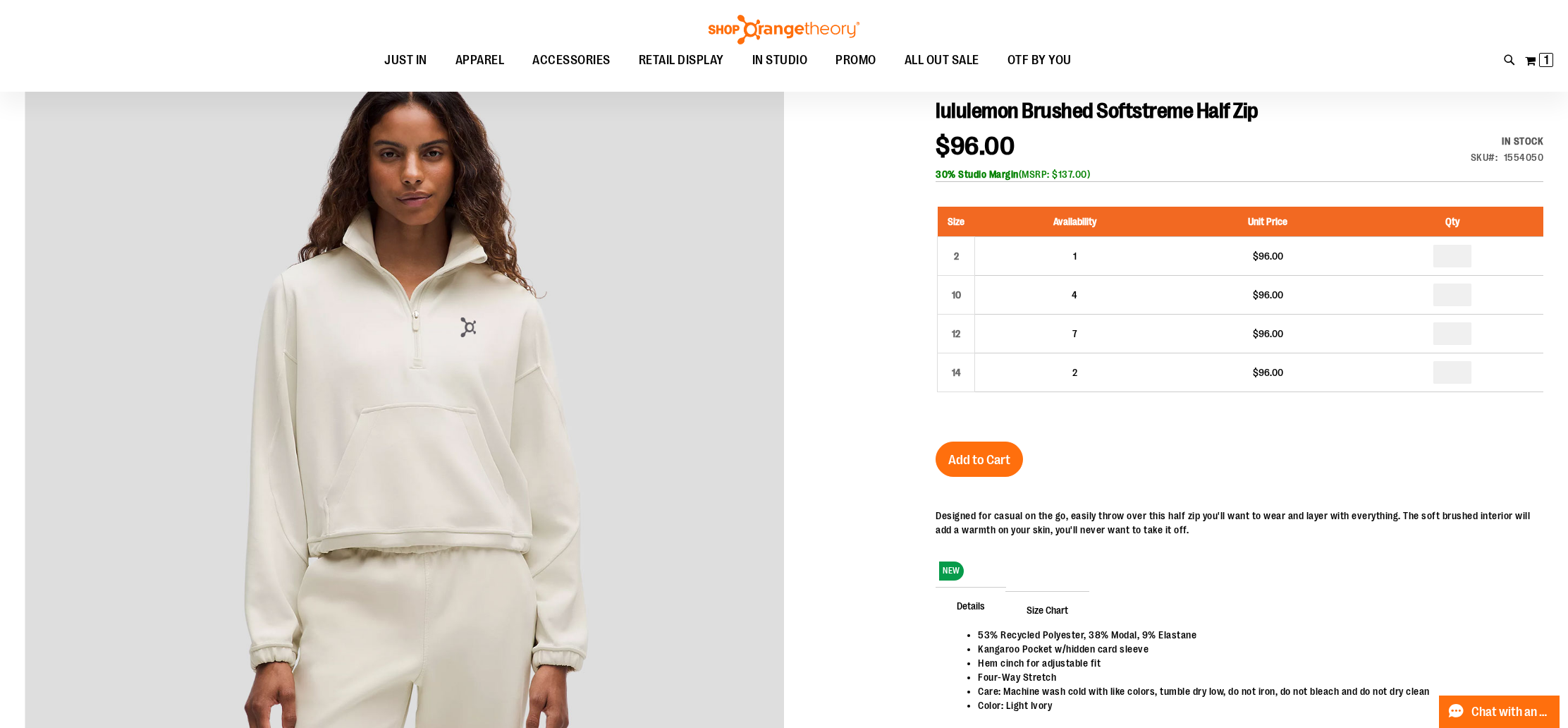
scroll to position [181, 0]
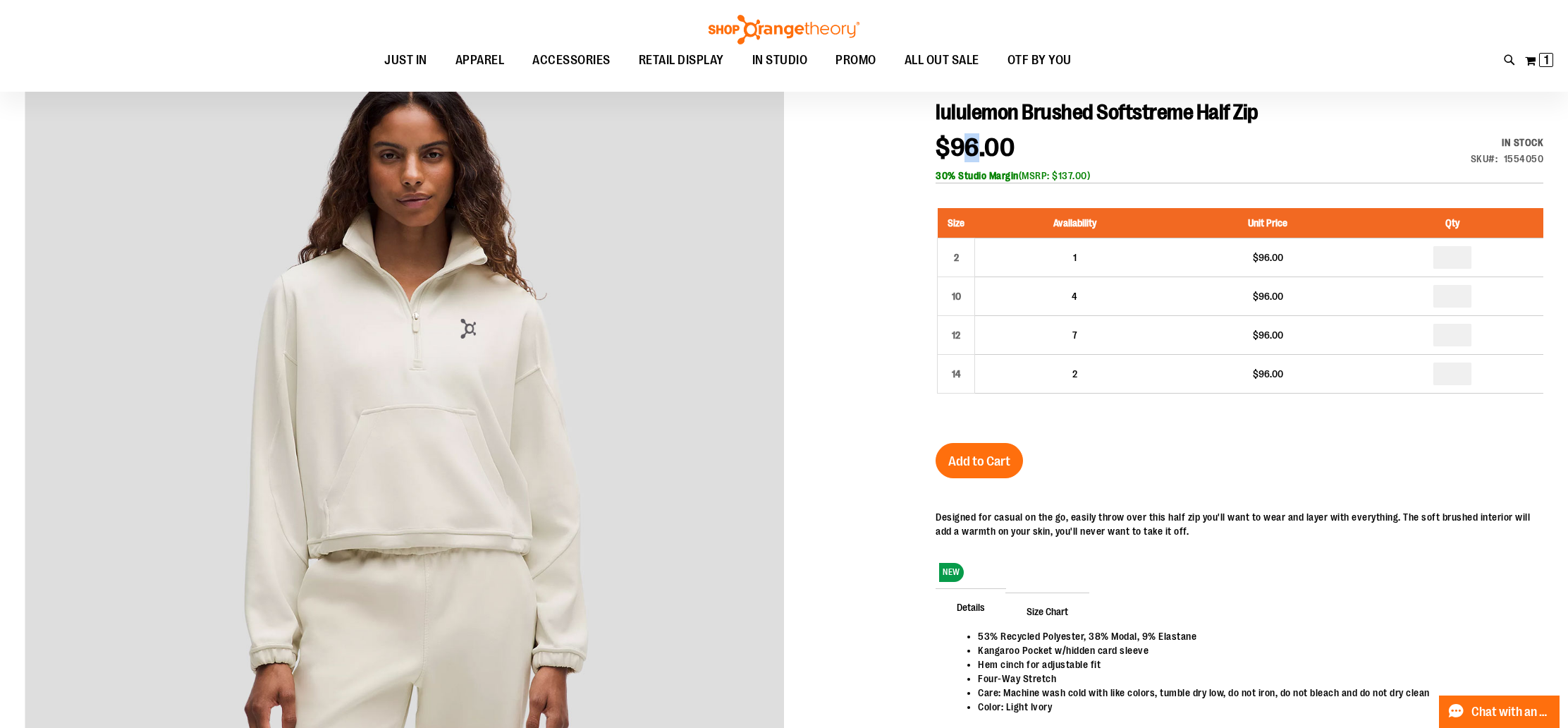
drag, startPoint x: 963, startPoint y: 137, endPoint x: 974, endPoint y: 142, distance: 12.1
click at [974, 142] on span "$96.00" at bounding box center [975, 148] width 79 height 29
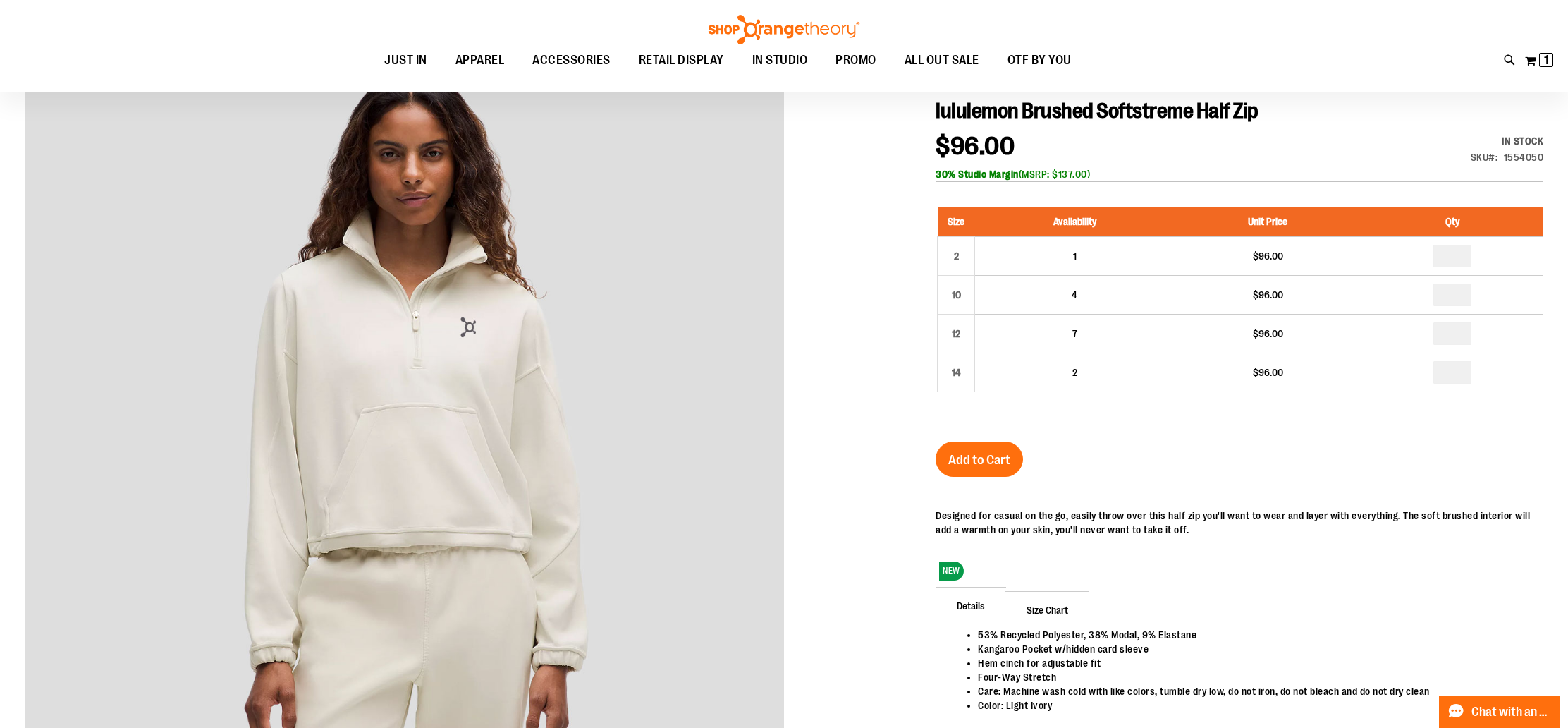
click at [975, 145] on span "$96.00" at bounding box center [975, 146] width 79 height 29
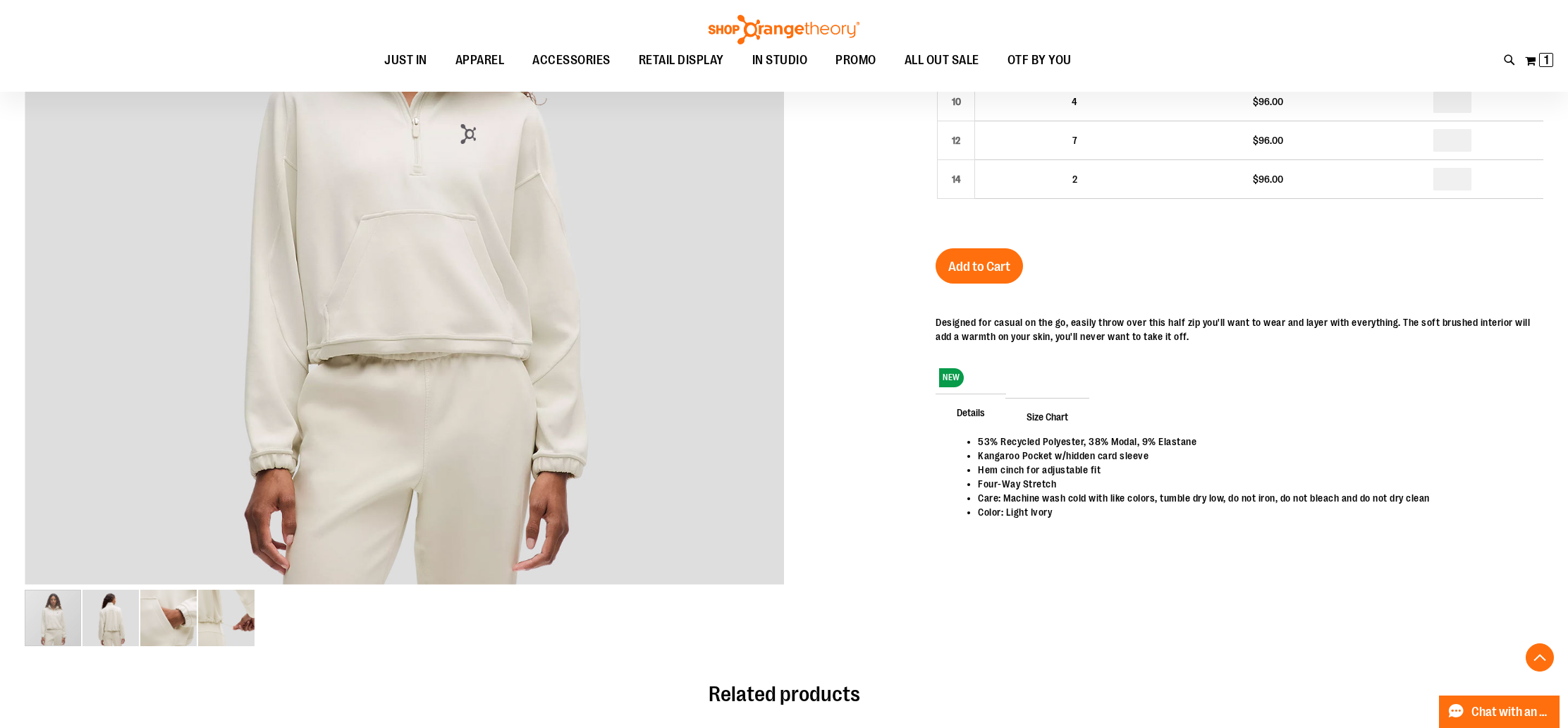
scroll to position [380, 0]
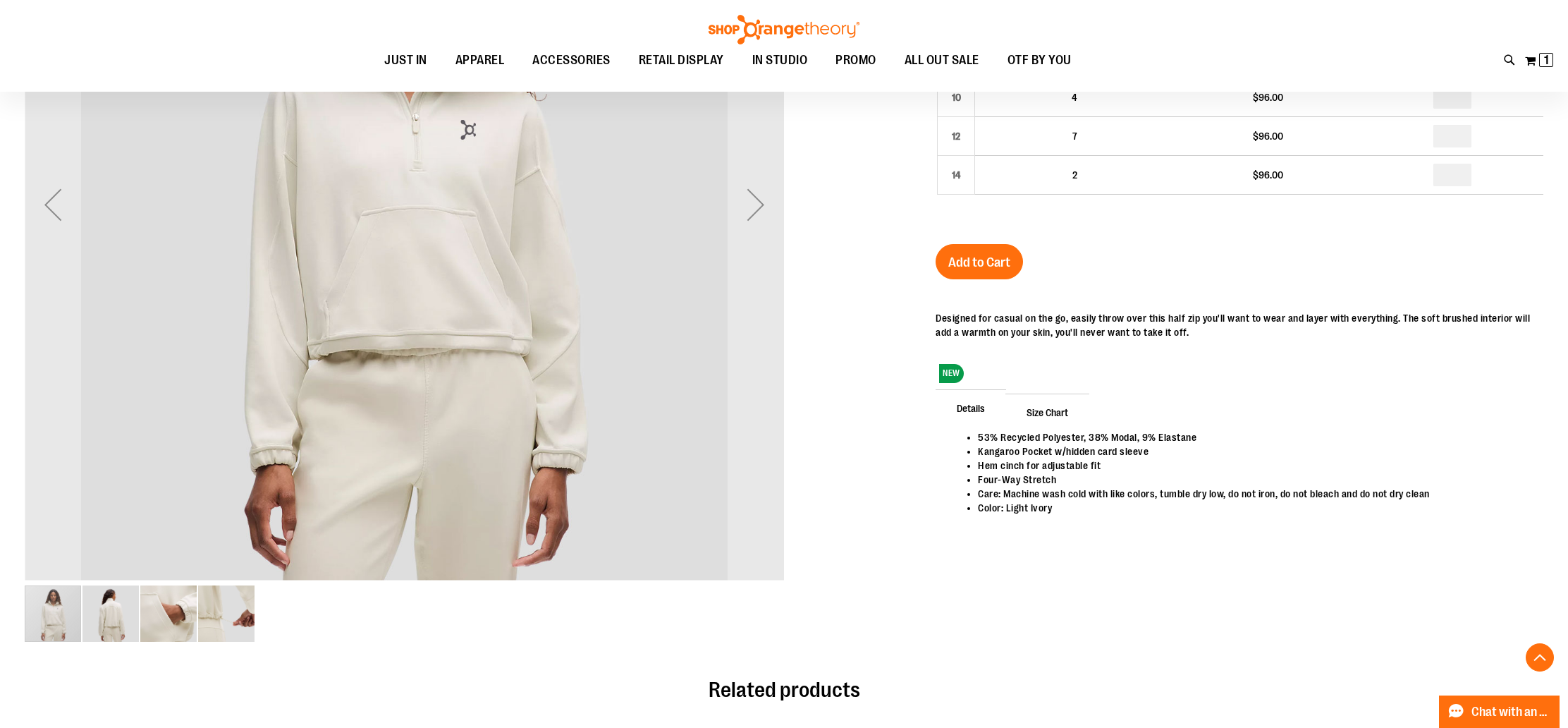
click at [101, 625] on img "image 2 of 4" at bounding box center [110, 613] width 56 height 56
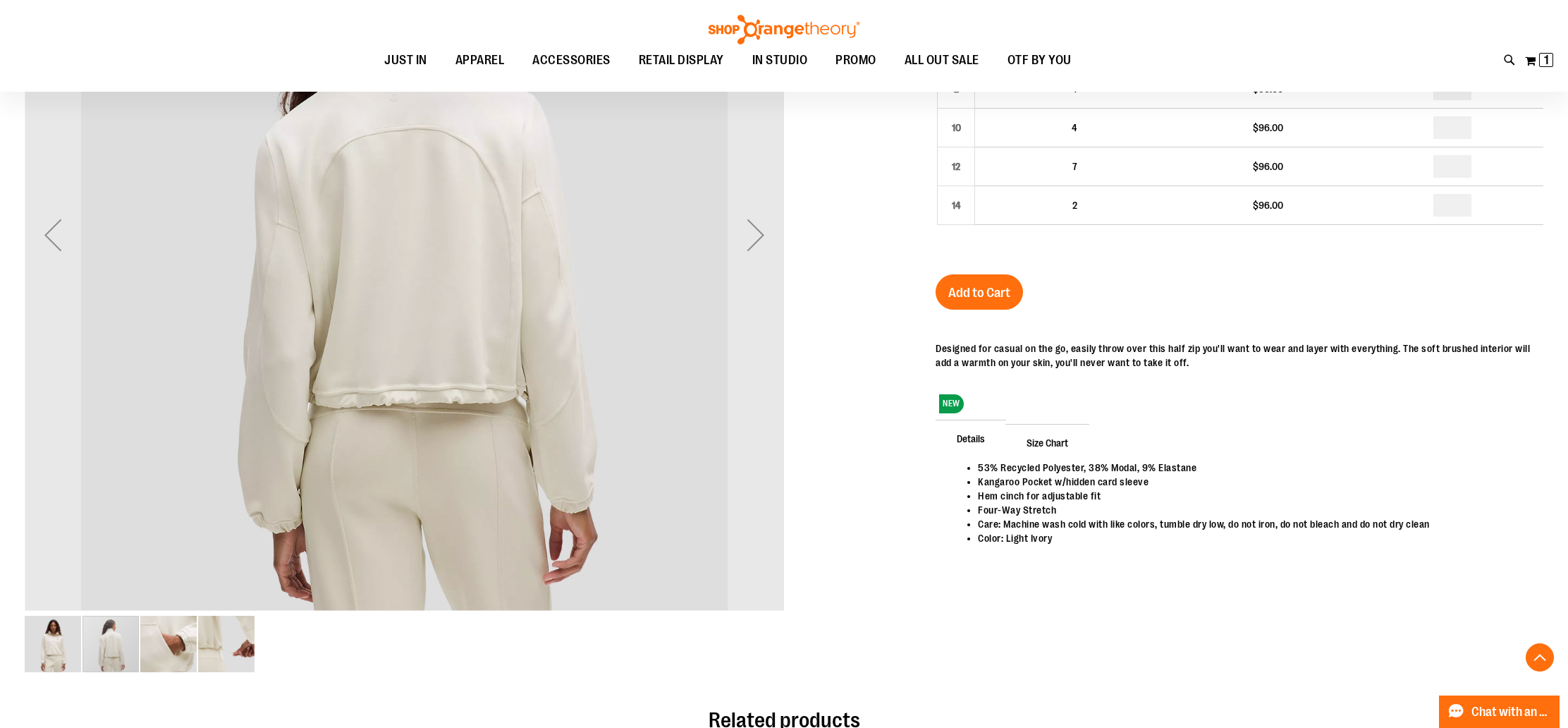
scroll to position [352, 0]
click at [164, 644] on img "image 3 of 4" at bounding box center [168, 641] width 56 height 56
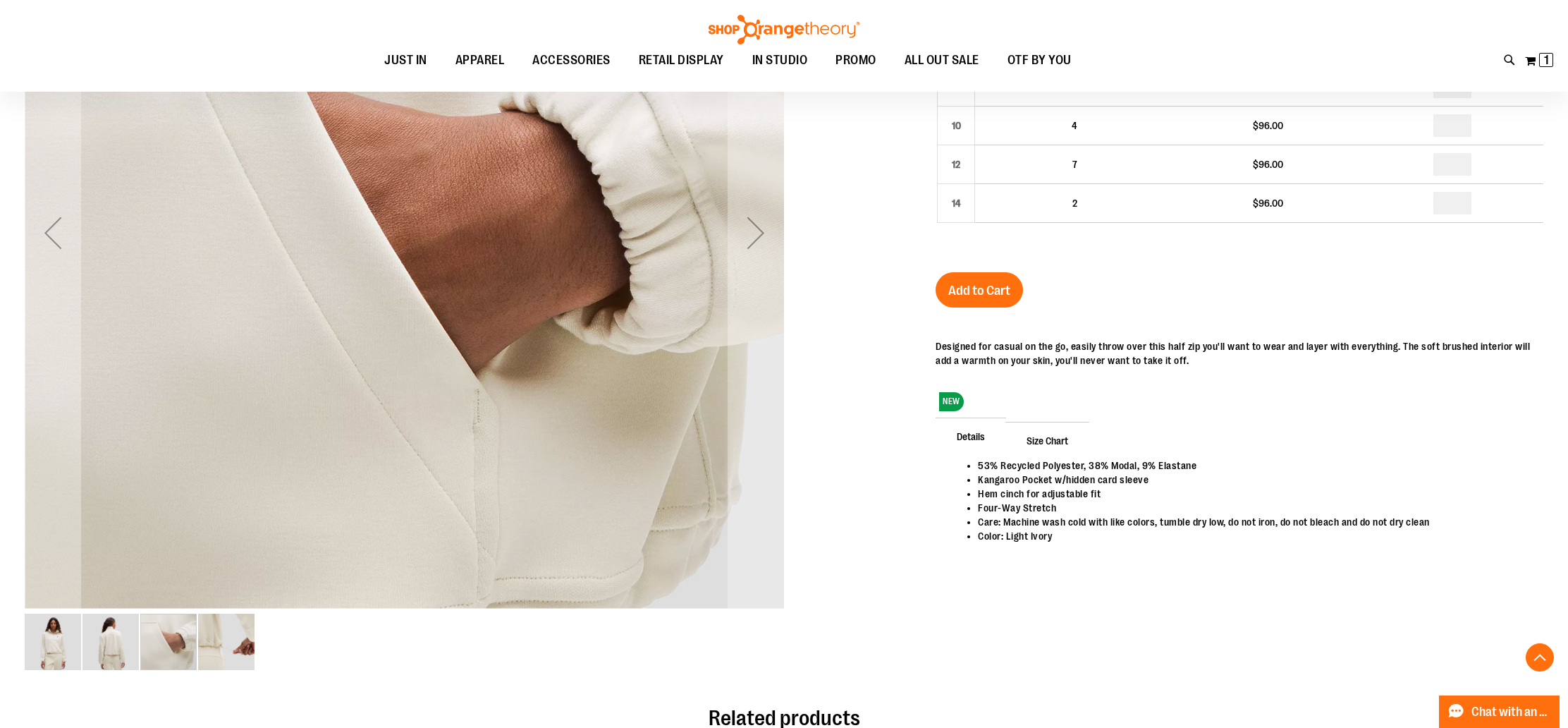
click at [212, 644] on img "image 4 of 4" at bounding box center [226, 641] width 56 height 56
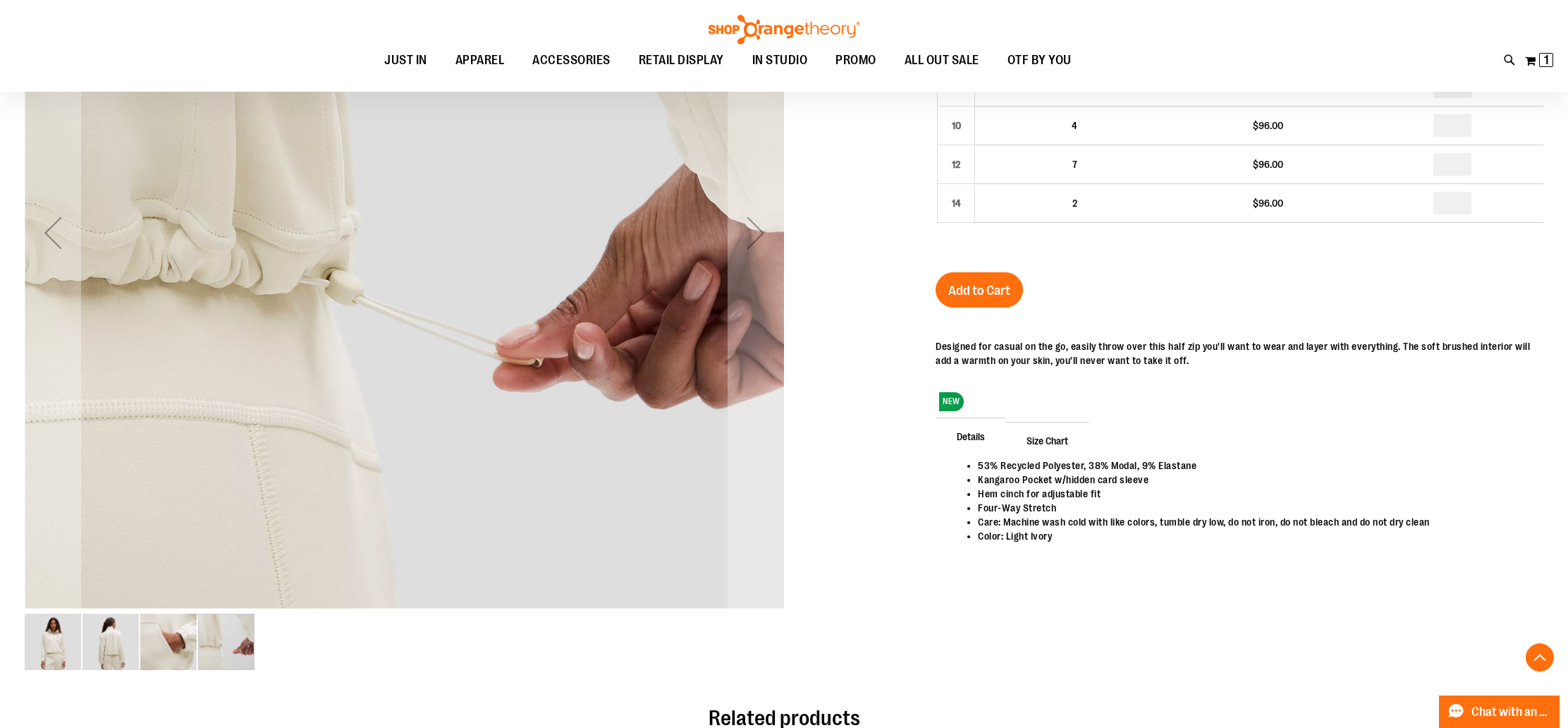
click at [60, 640] on img "image 1 of 4" at bounding box center [53, 641] width 56 height 56
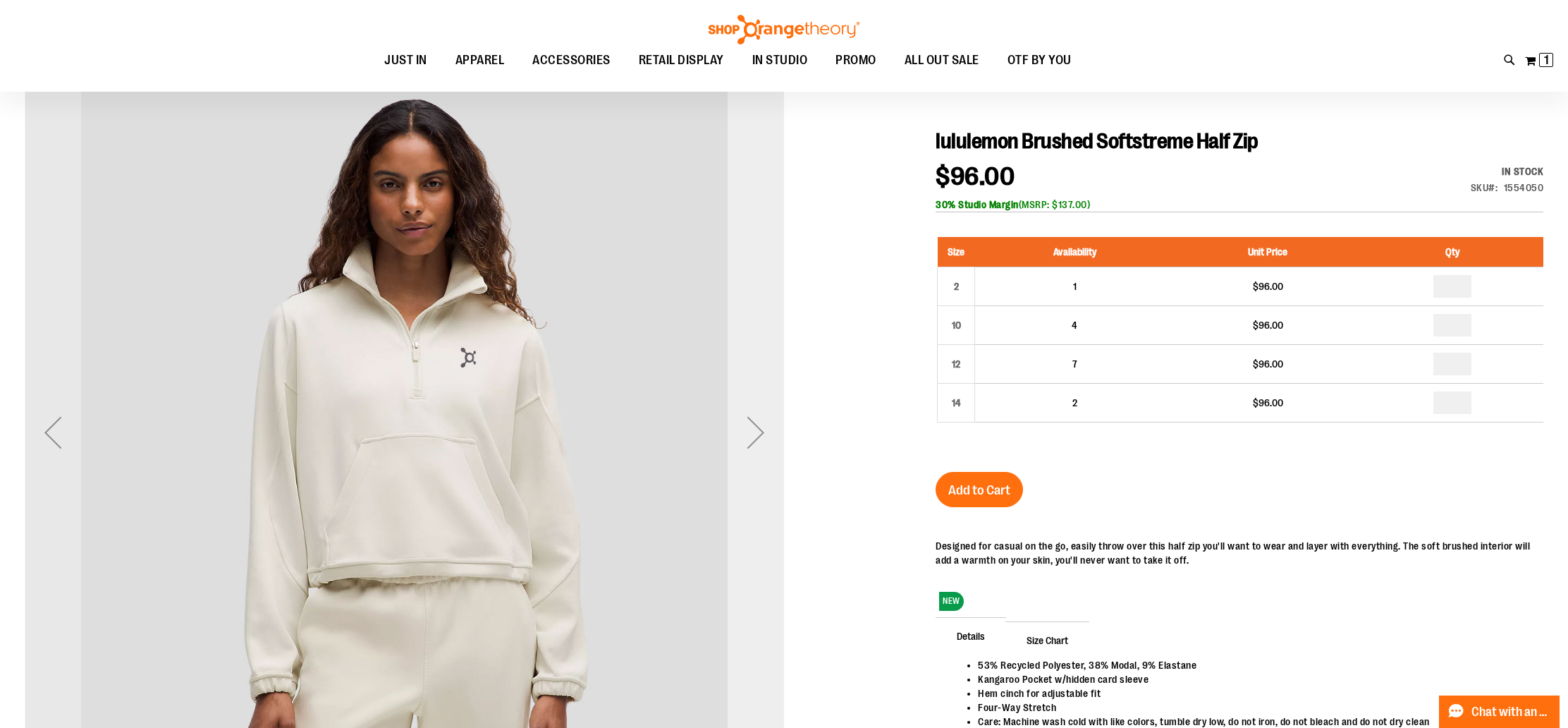
scroll to position [142, 0]
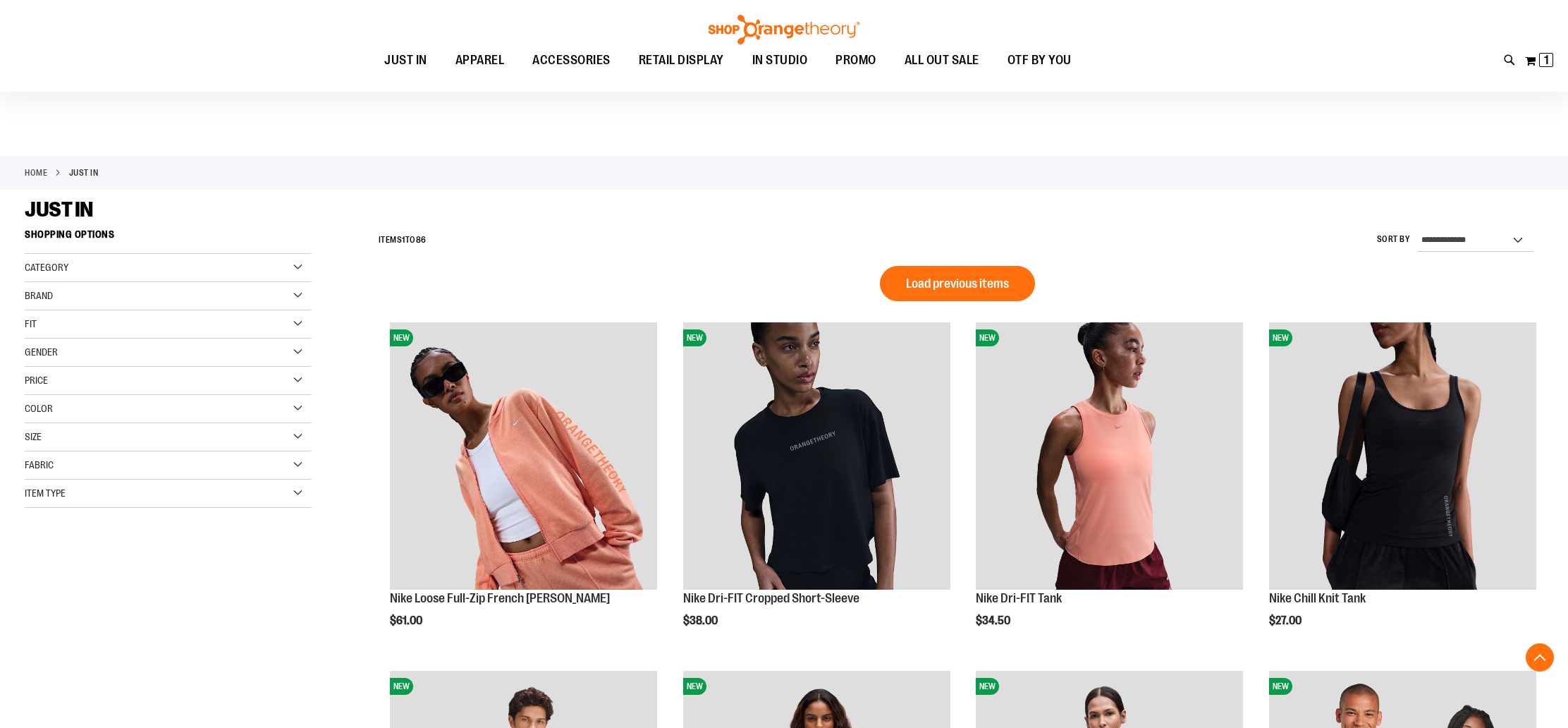
scroll to position [986, 0]
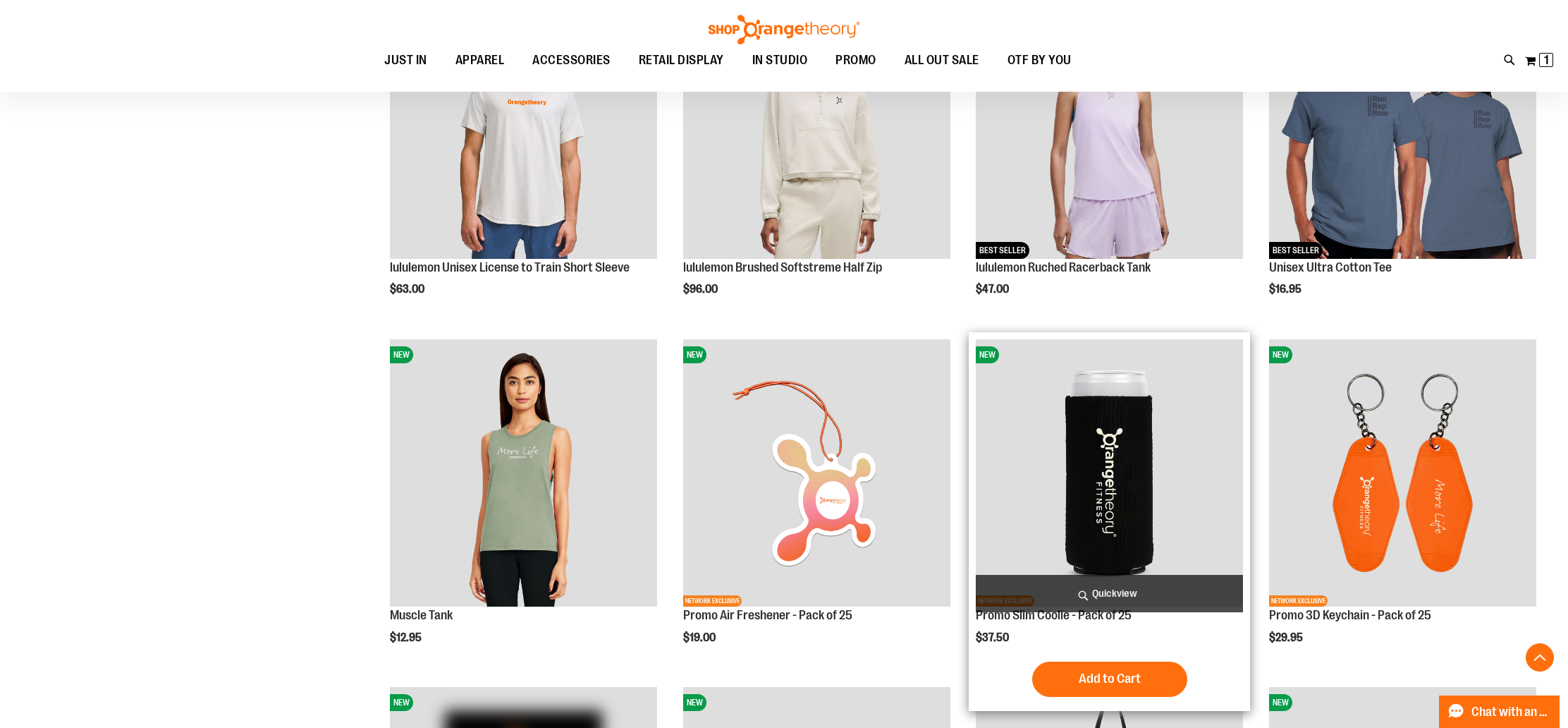
scroll to position [696, 0]
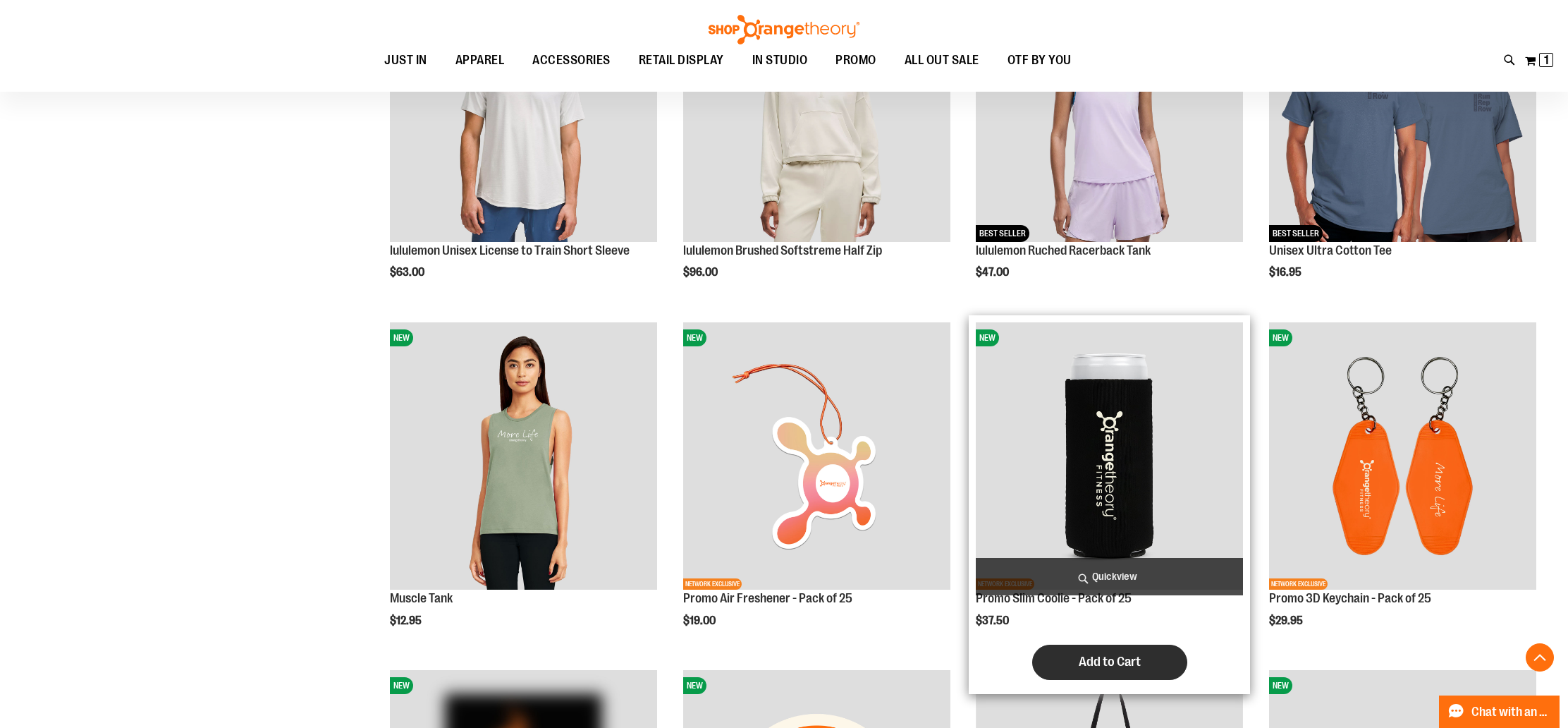
click at [1122, 666] on span "Add to Cart" at bounding box center [1110, 662] width 62 height 16
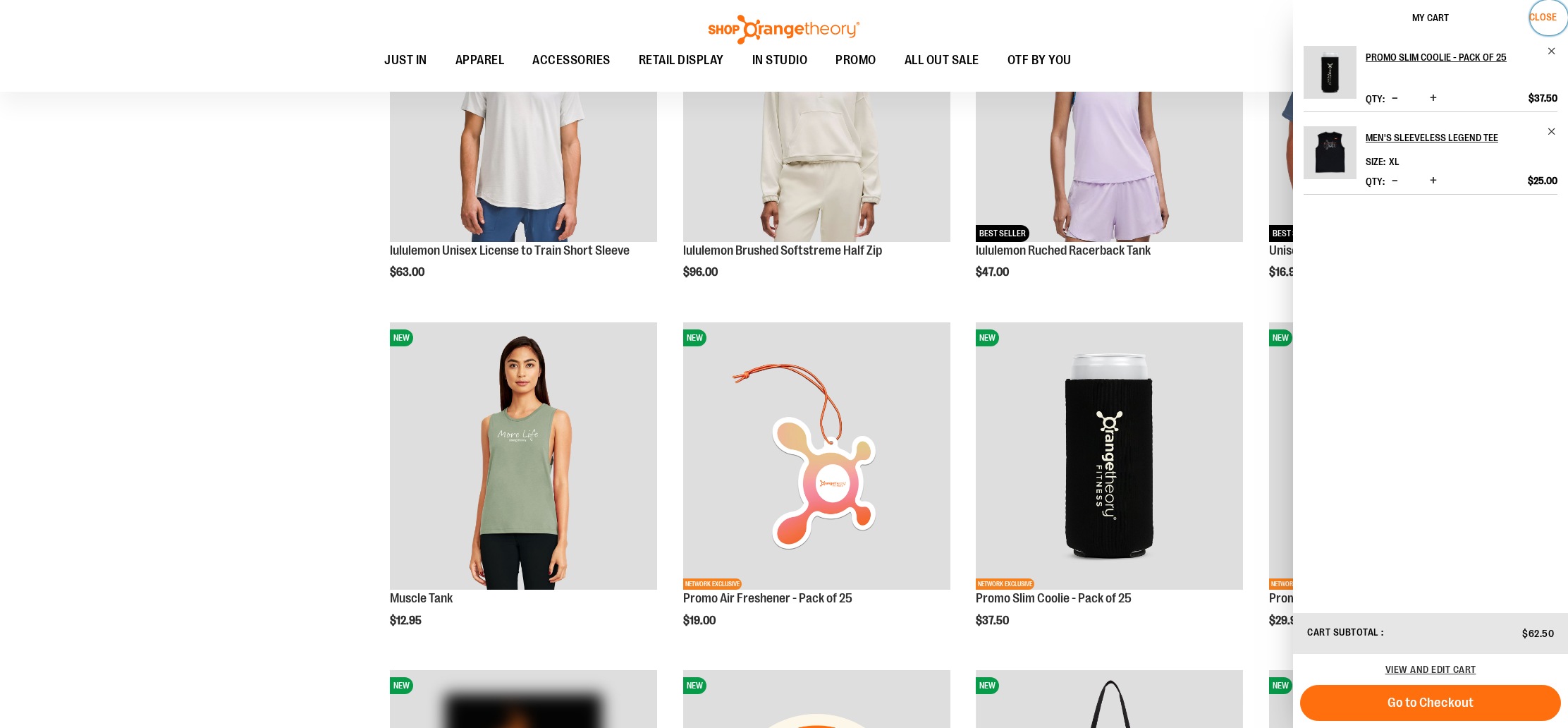
click at [1538, 13] on span "Close" at bounding box center [1543, 16] width 28 height 11
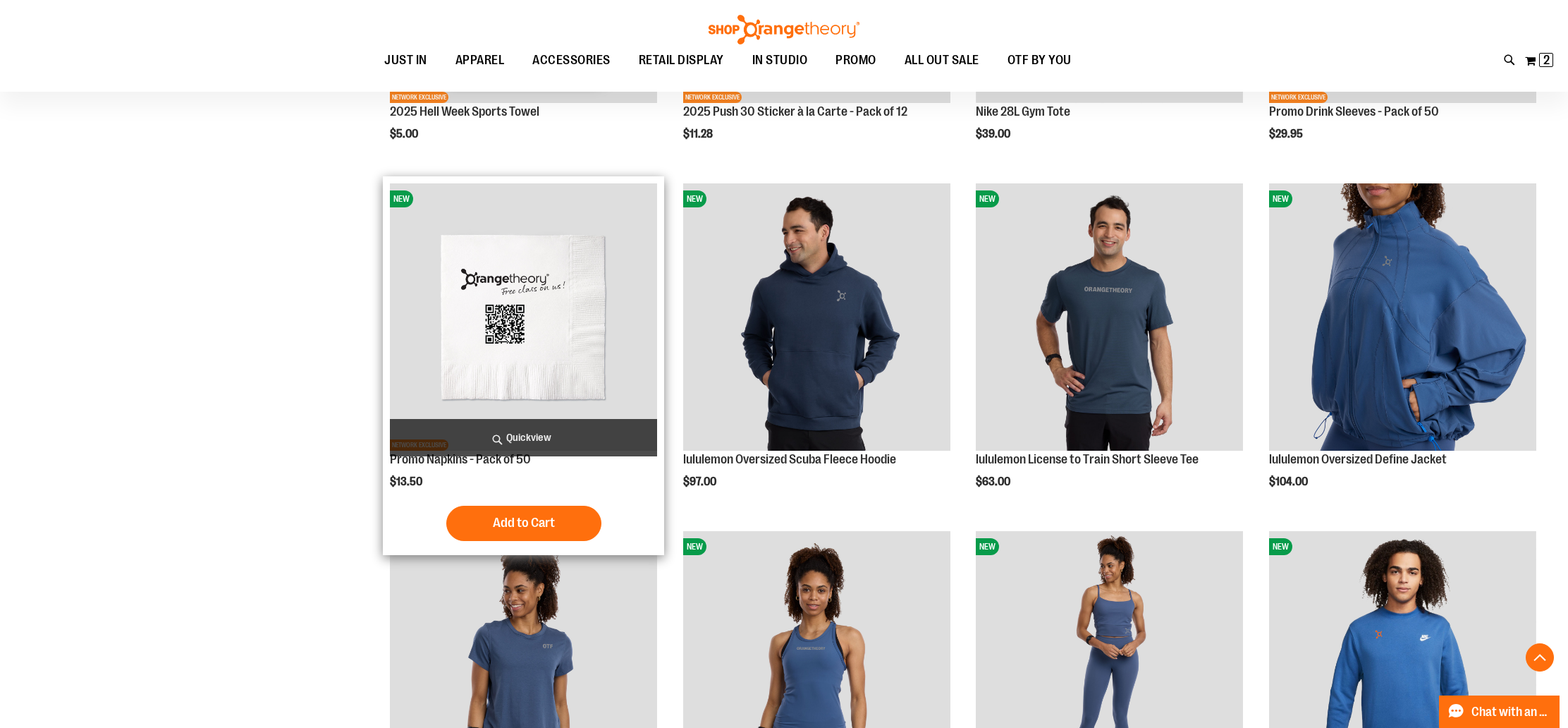
scroll to position [1534, 0]
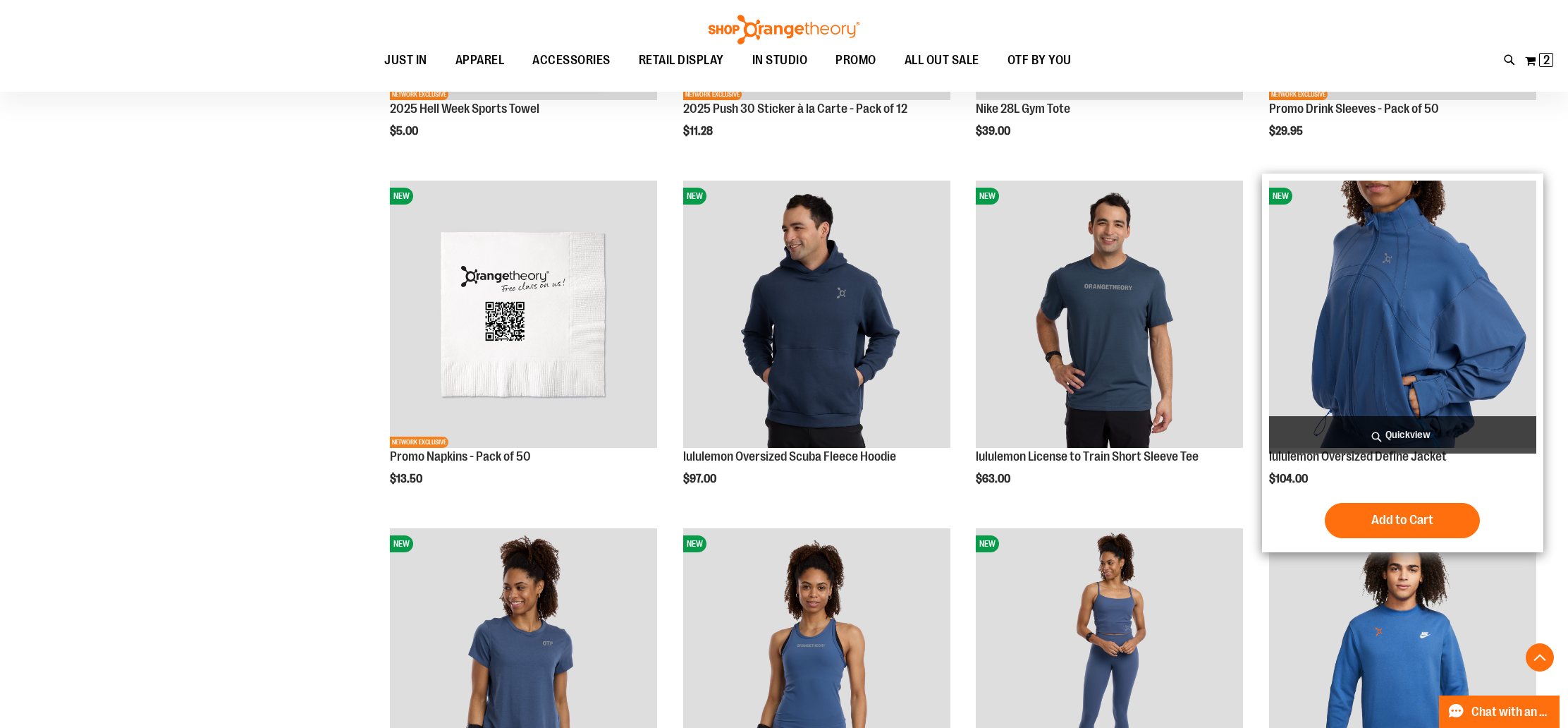
click at [1456, 333] on img "product" at bounding box center [1403, 314] width 267 height 267
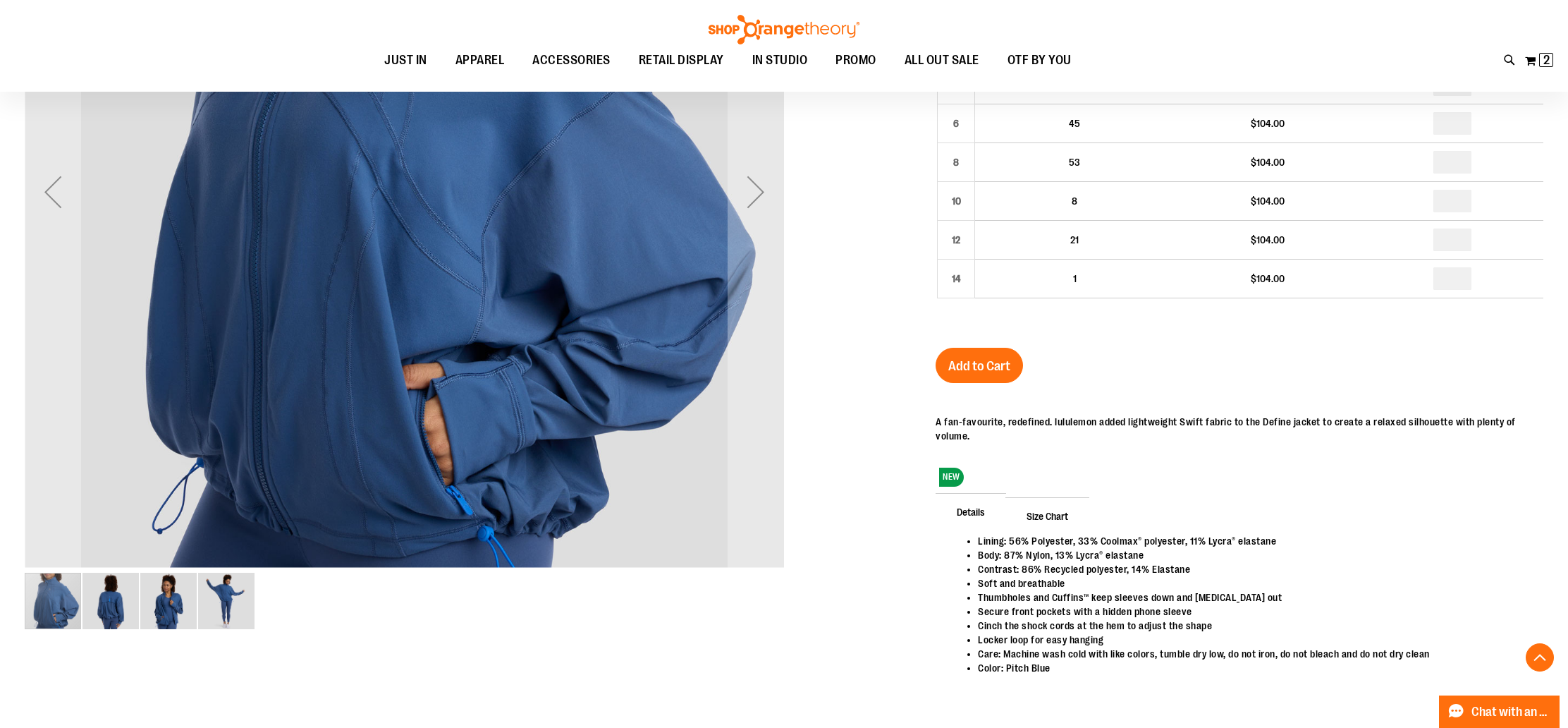
scroll to position [414, 0]
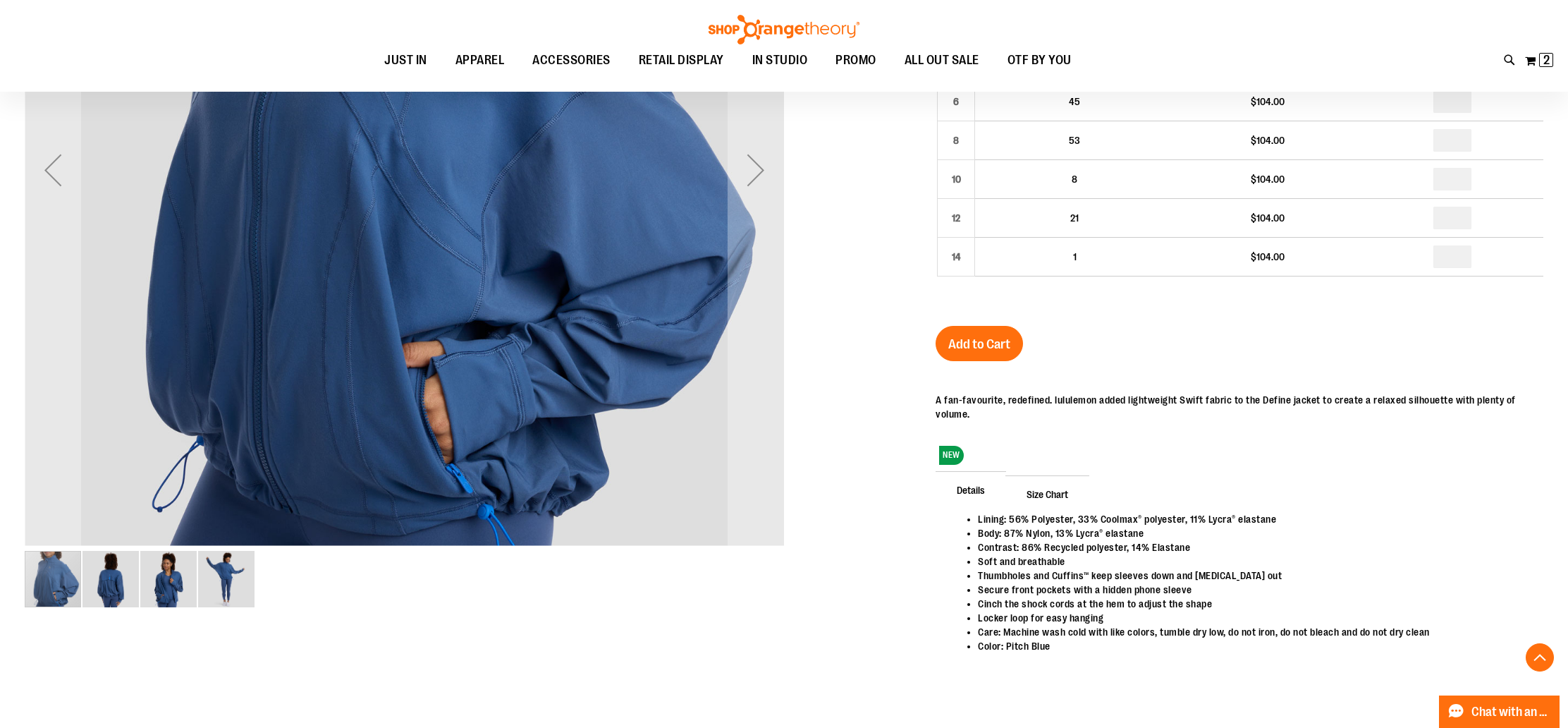
click at [104, 577] on img "image 2 of 4" at bounding box center [110, 578] width 56 height 56
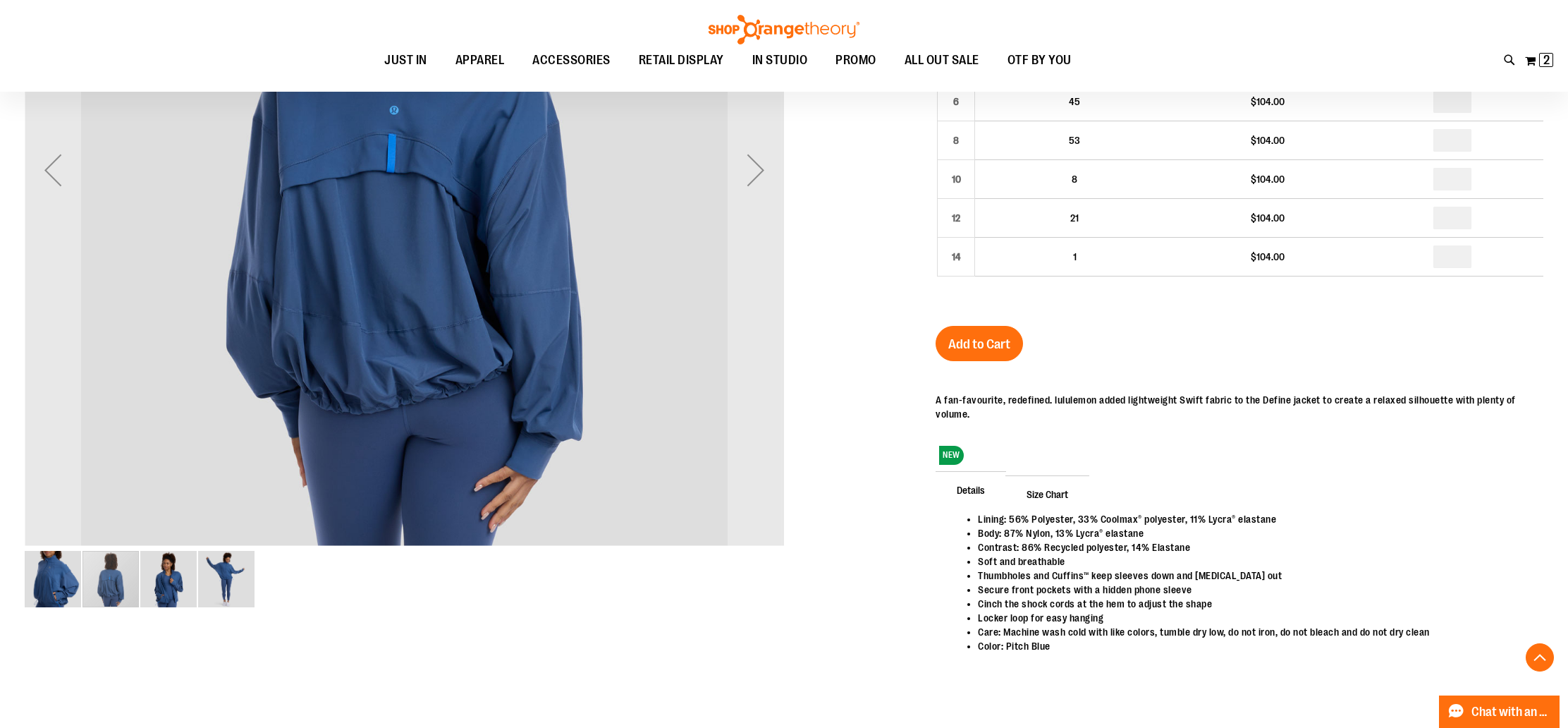
click at [152, 583] on img "image 3 of 4" at bounding box center [168, 578] width 56 height 56
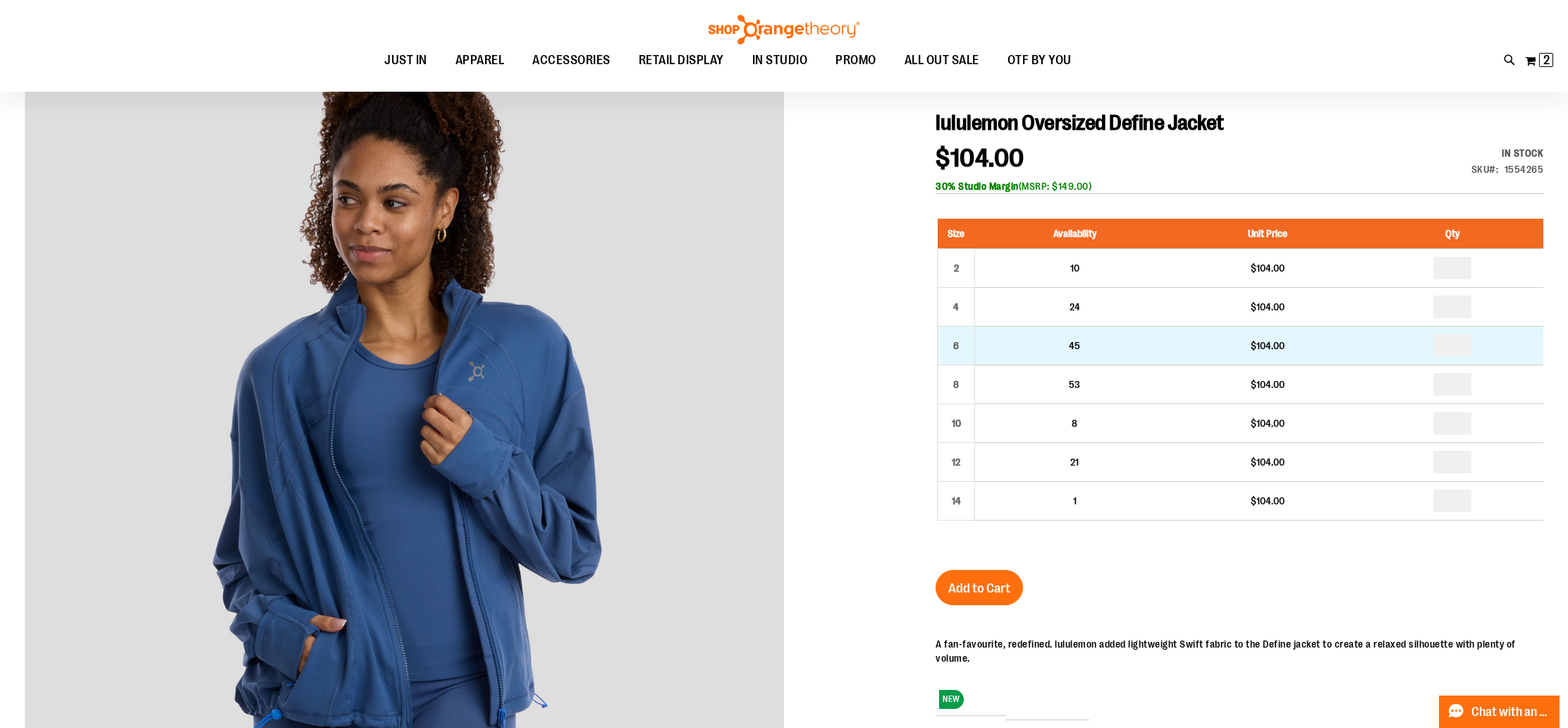
scroll to position [169, 0]
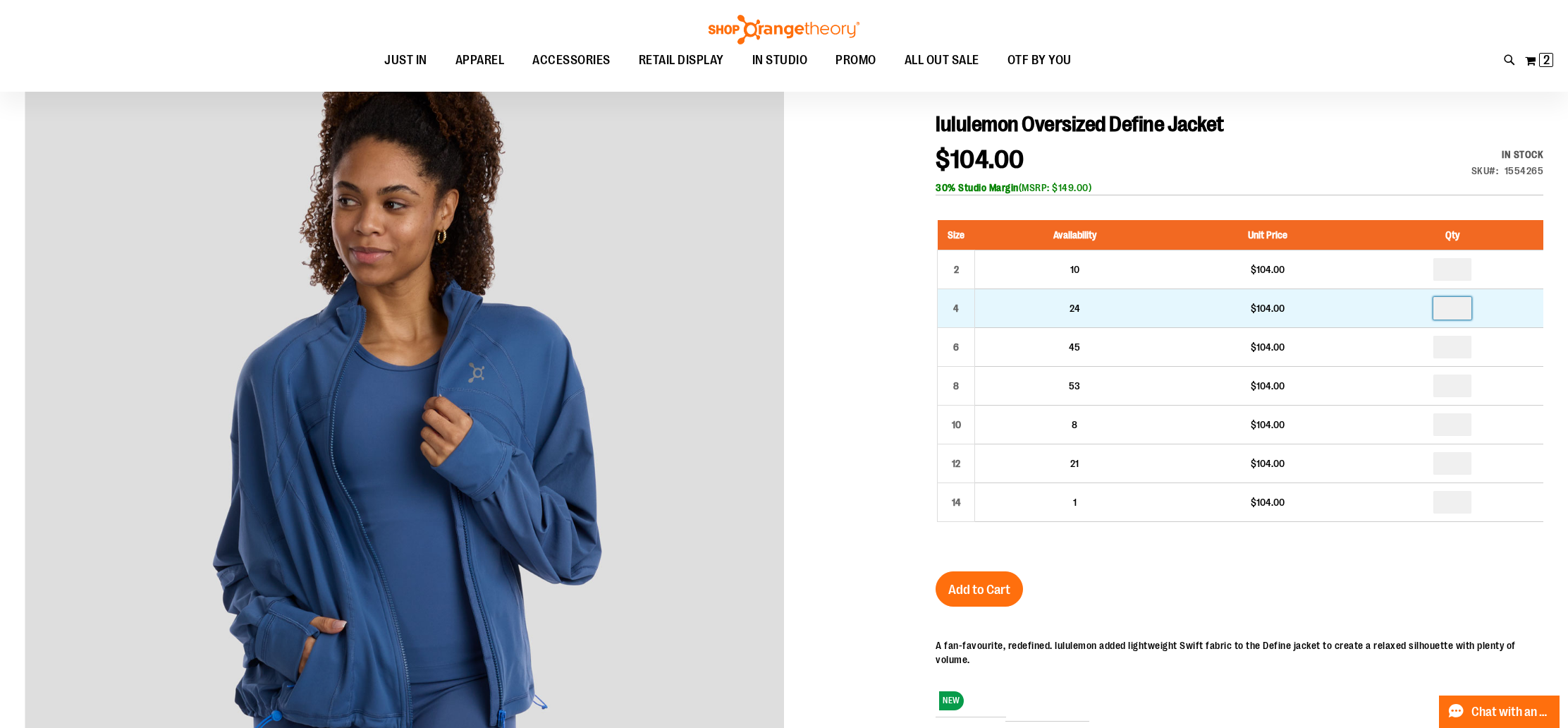
click at [1461, 309] on input "number" at bounding box center [1452, 308] width 38 height 22
type input "*"
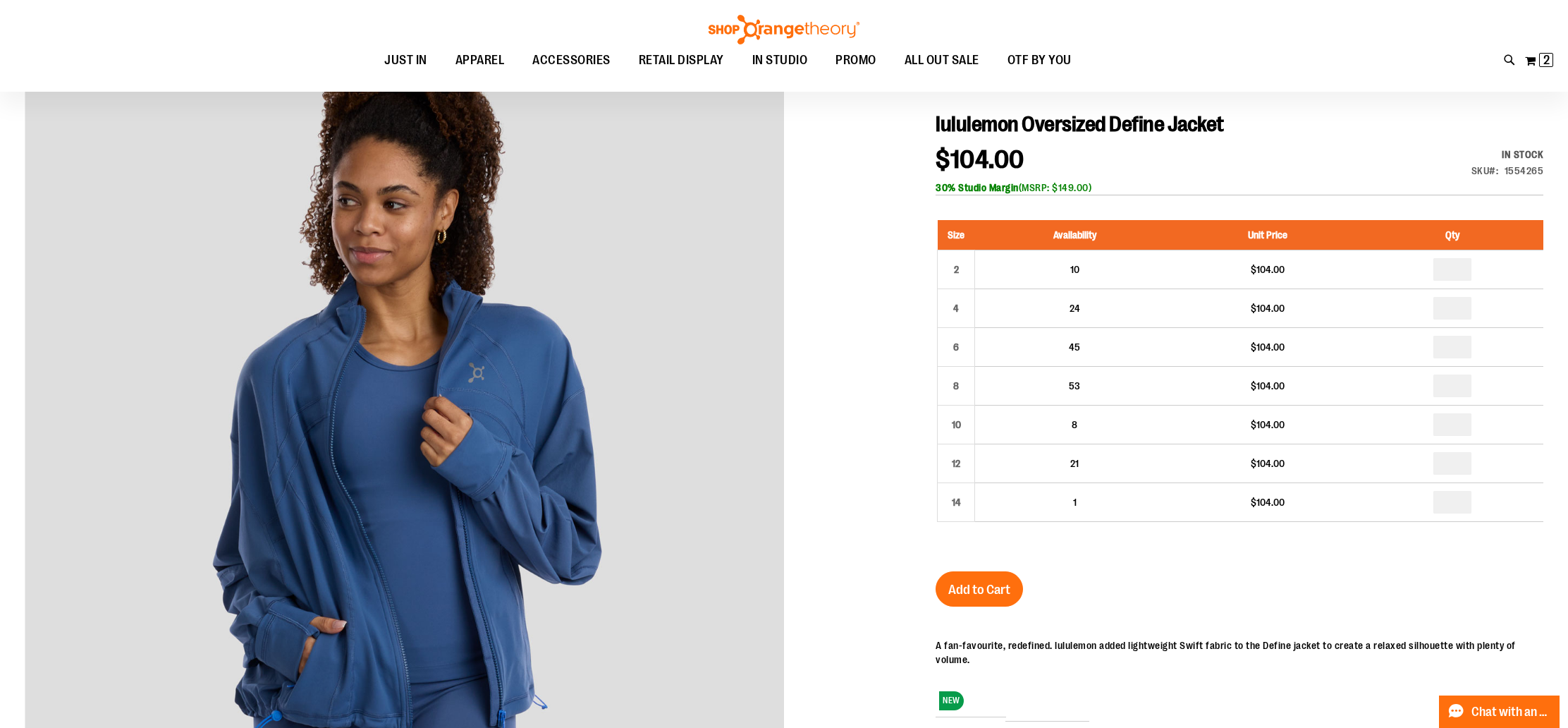
click at [1297, 570] on div "lululemon Oversized Define Jacket $104.00 In stock Only %1 left SKU 1554265 30%…" at bounding box center [1239, 533] width 608 height 844
click at [963, 597] on span "Add to Cart" at bounding box center [979, 589] width 62 height 16
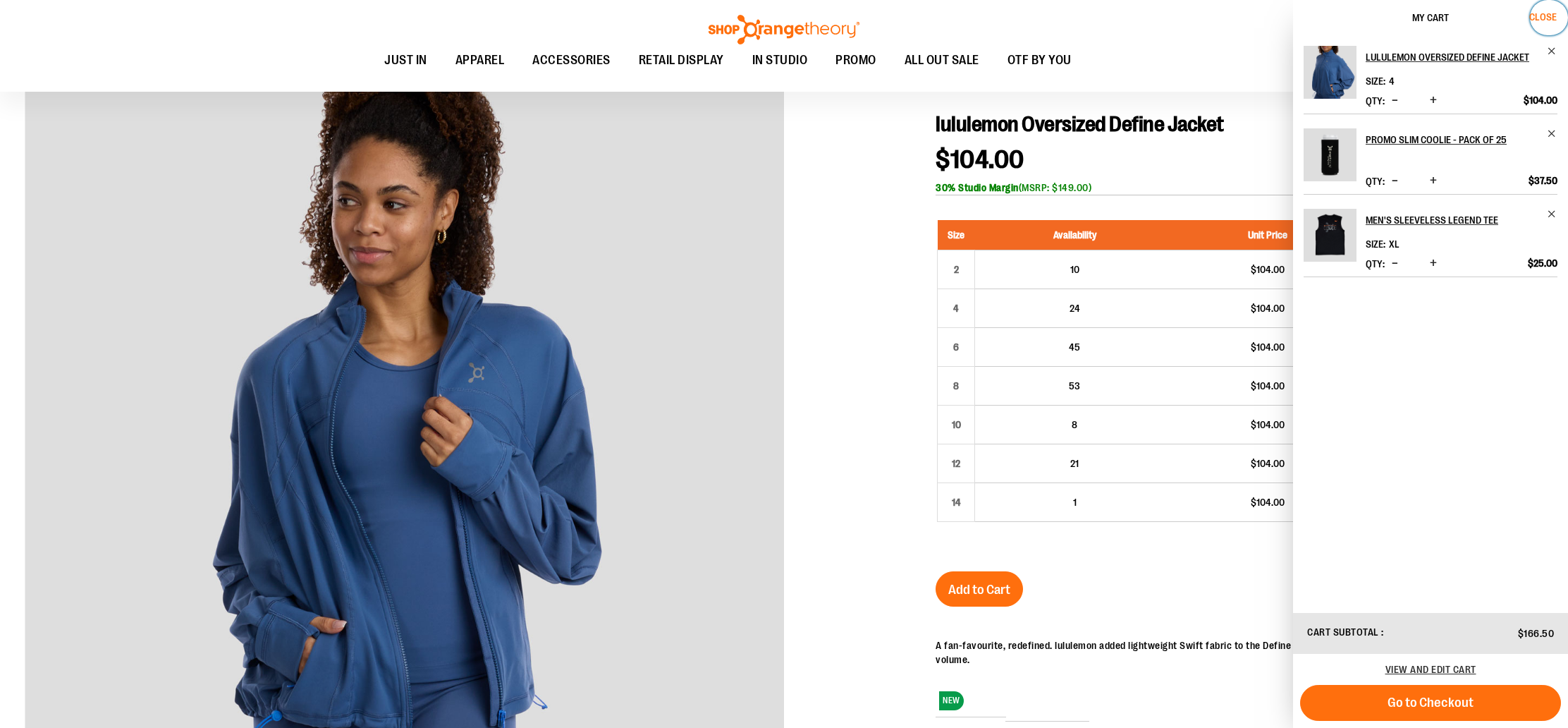
click at [1561, 10] on button "Close" at bounding box center [1549, 17] width 38 height 35
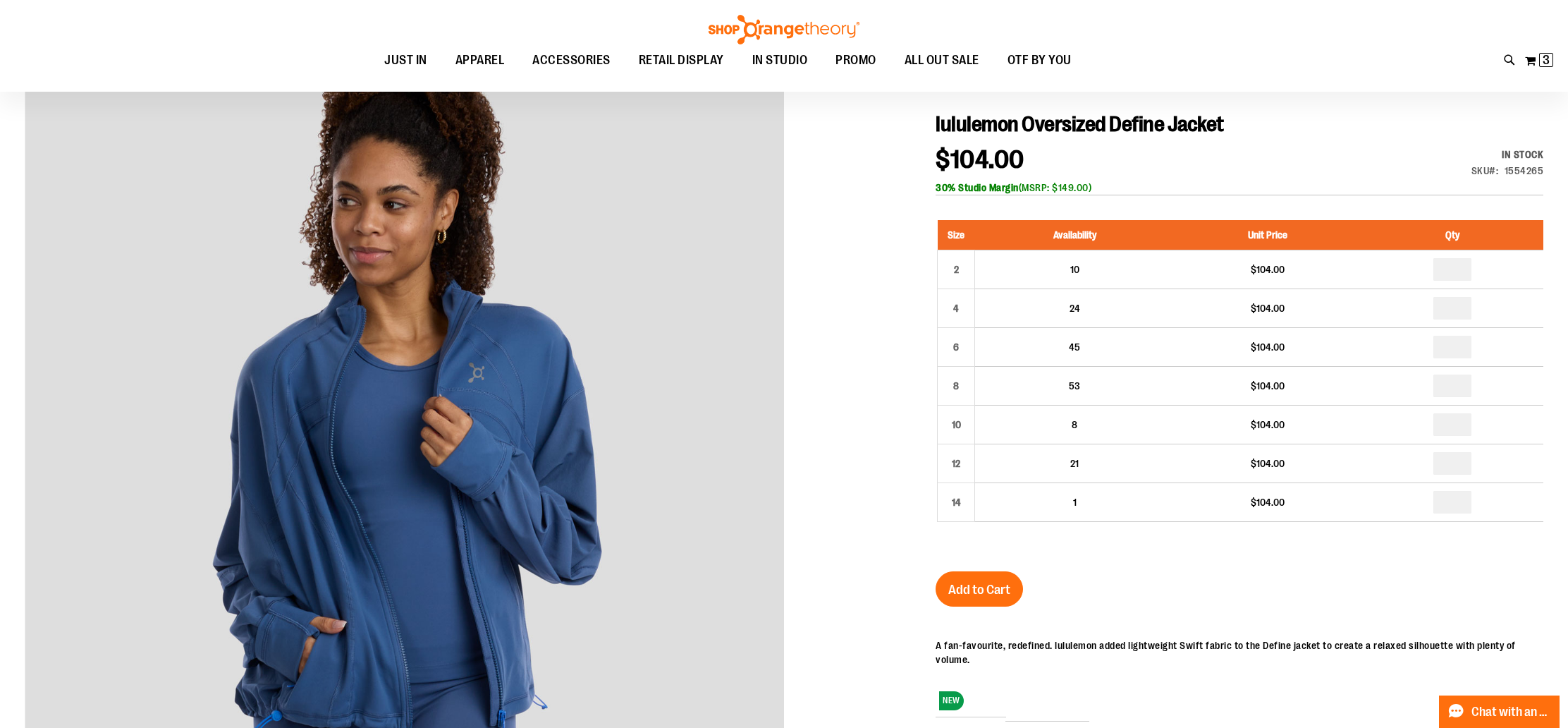
click at [865, 350] on div at bounding box center [784, 495] width 1519 height 920
